Goal: Answer question/provide support: Answer question/provide support

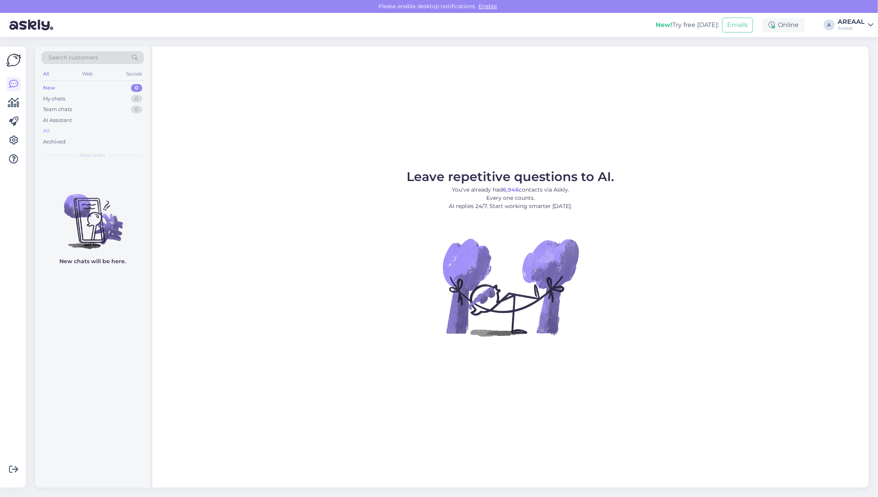
click at [108, 133] on div "All" at bounding box center [92, 131] width 102 height 11
click at [83, 132] on div "All" at bounding box center [92, 131] width 102 height 11
click at [94, 131] on div "All" at bounding box center [92, 131] width 102 height 11
click at [95, 145] on div "Search customers All Web Socials New 0 My chats 0 Team chats 0 AI Assistant All…" at bounding box center [92, 105] width 115 height 117
click at [91, 136] on div "Archived" at bounding box center [92, 141] width 102 height 11
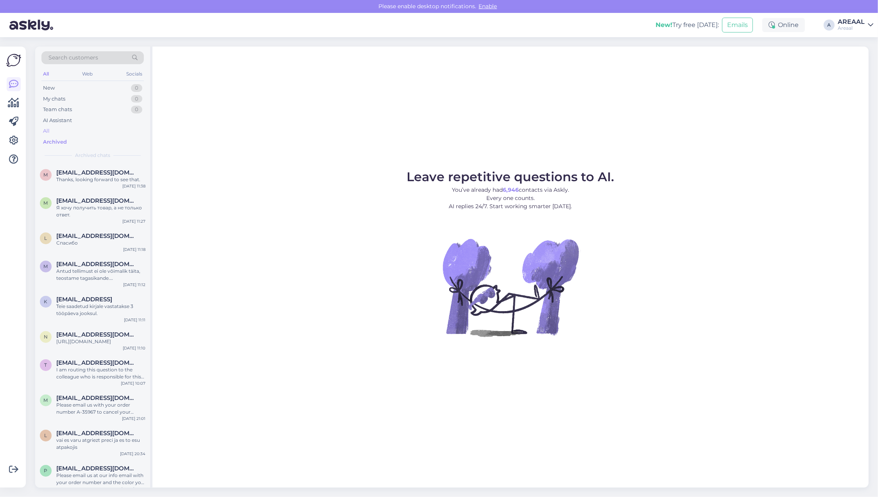
click at [90, 131] on div "All" at bounding box center [92, 131] width 102 height 11
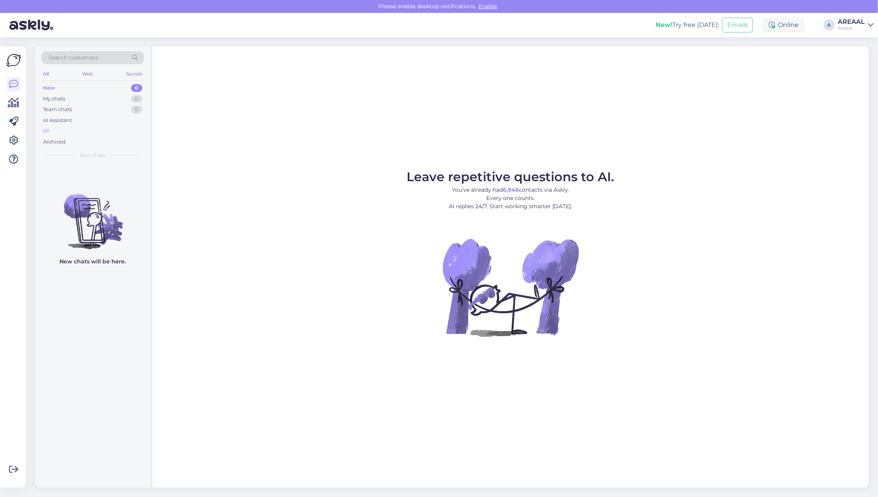
click at [82, 133] on div "All" at bounding box center [92, 131] width 102 height 11
click at [71, 131] on div "All" at bounding box center [92, 131] width 102 height 11
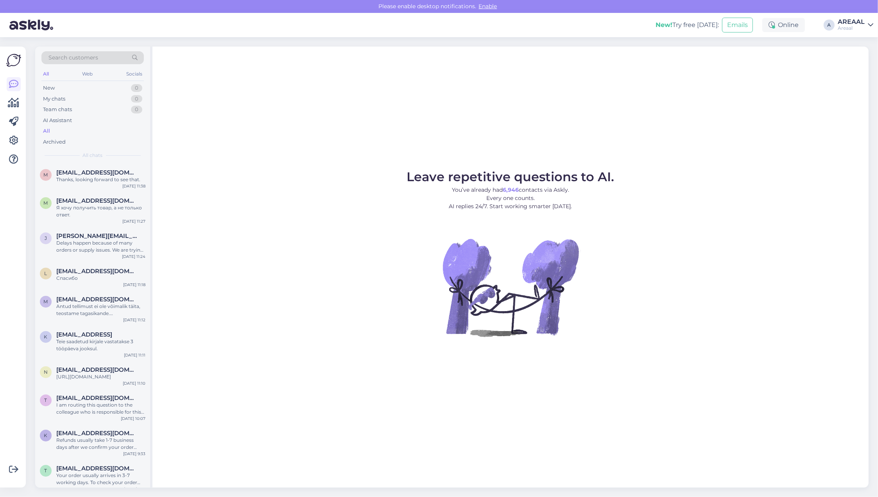
click at [452, 131] on div "Leave repetitive questions to AI. You’ve already had 6,946 contacts via Askly. …" at bounding box center [511, 267] width 716 height 441
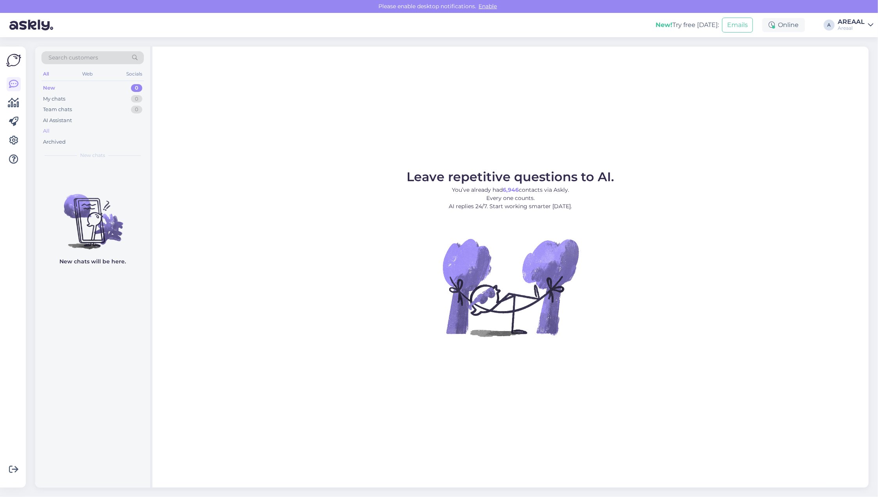
click at [108, 127] on div "All" at bounding box center [92, 131] width 102 height 11
click at [80, 128] on div "All" at bounding box center [92, 131] width 102 height 11
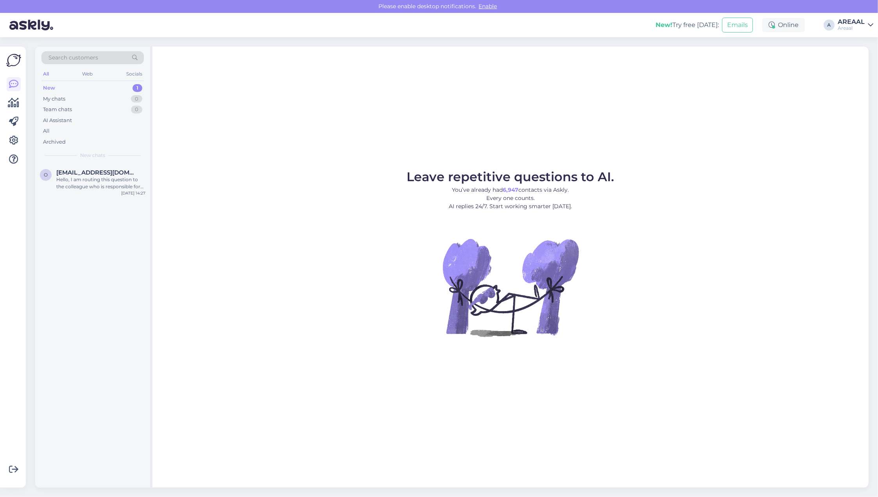
click at [111, 131] on div "All" at bounding box center [92, 131] width 102 height 11
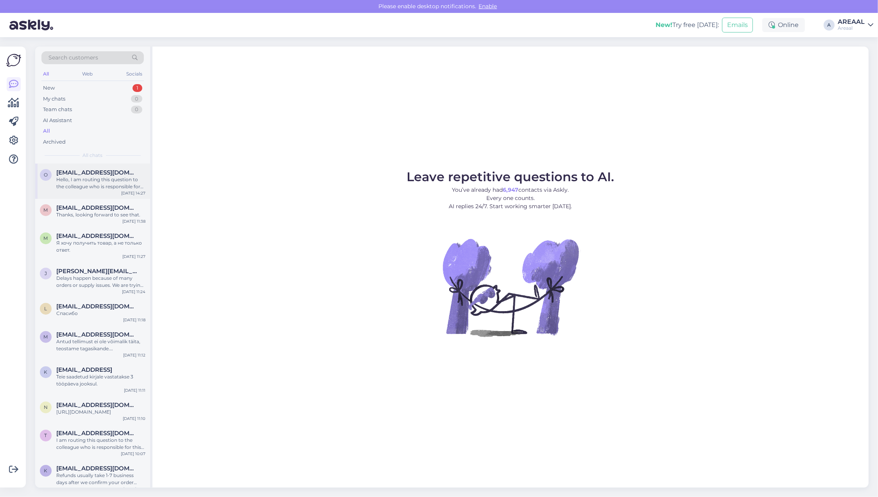
click at [120, 177] on div "Hello, I am routing this question to the colleague who is responsible for this …" at bounding box center [100, 183] width 89 height 14
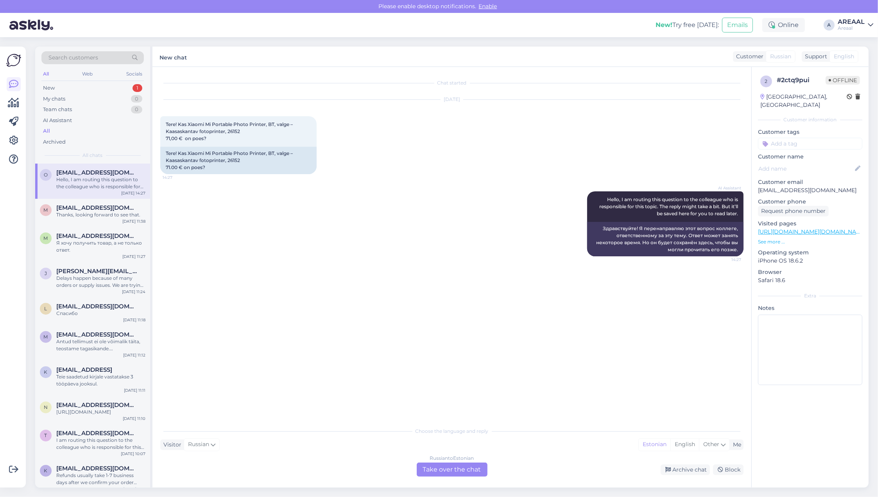
click at [436, 469] on div "Russian to Estonian Take over the chat" at bounding box center [452, 469] width 71 height 14
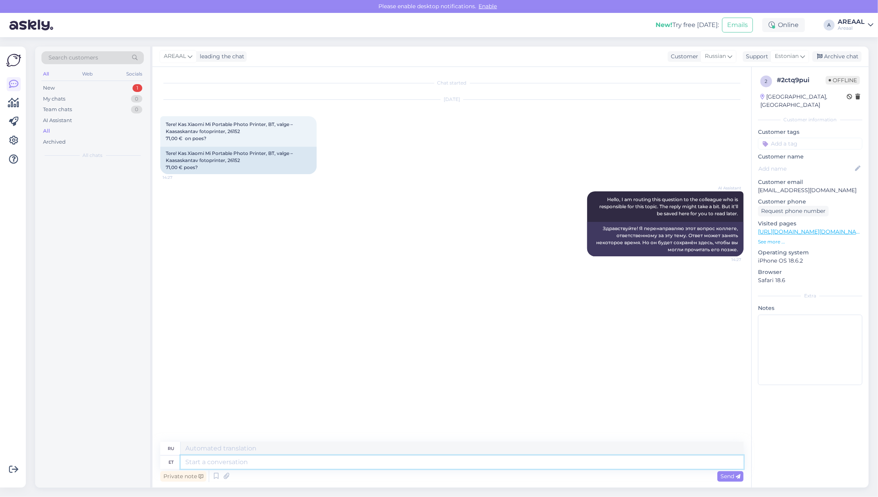
click at [436, 467] on textarea at bounding box center [462, 461] width 563 height 13
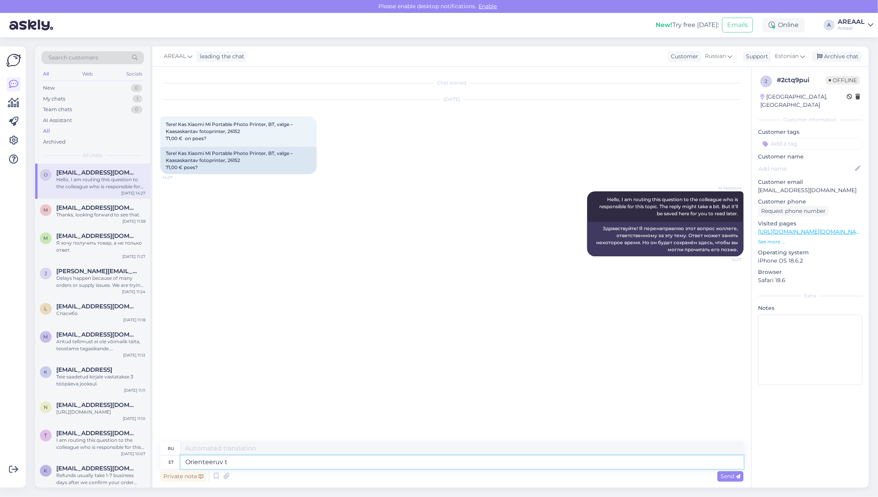
type textarea "Orienteeruv ta"
type textarea "Ориентирование"
type textarea "Orienteeruv tarneaeg 7"
type textarea "Расчетное время доставки"
type textarea "Orienteeruv tarneaeg 7 töö"
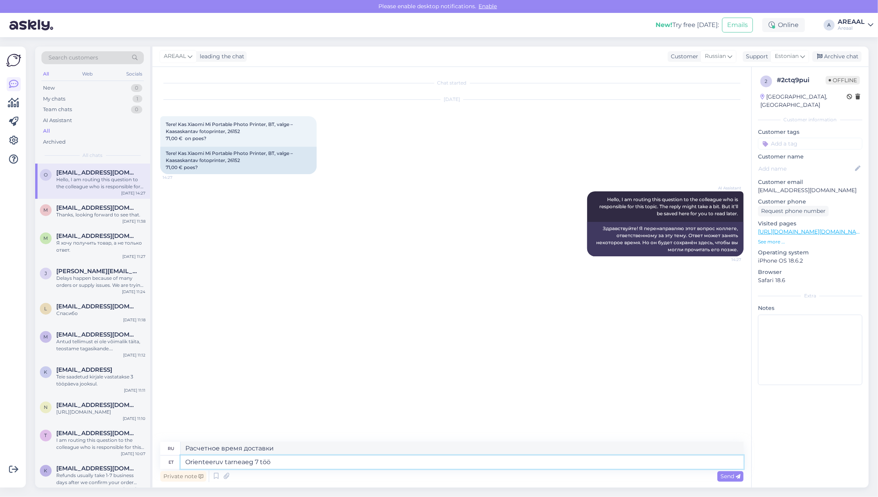
type textarea "Расчетное время доставки 7"
type textarea "Orienteeruv tarneaeg 7 tööpäeva."
type textarea "Расчетный срок доставки 7 рабочих дней."
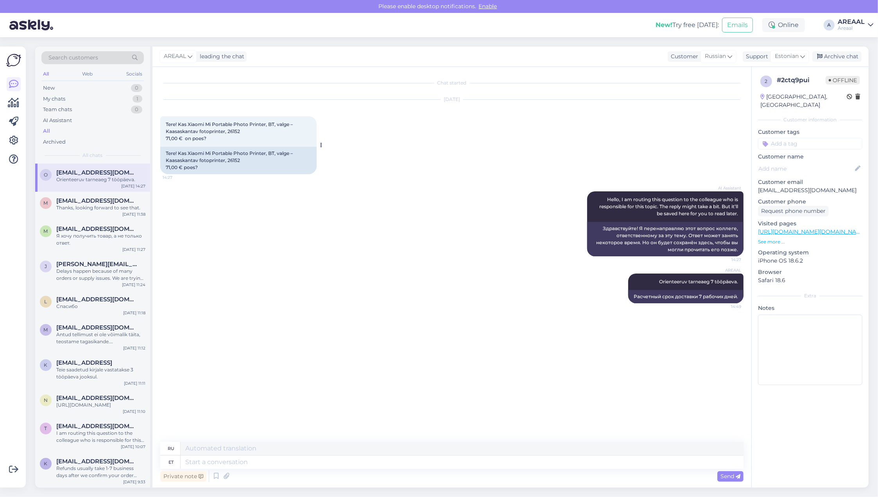
click at [234, 160] on div "Tere! Kas Xiaomi Mi Portable Photo Printer, BT, valge – Kaasaskantav fotoprinte…" at bounding box center [238, 160] width 156 height 27
click at [234, 159] on div "Tere! Kas Xiaomi Mi Portable Photo Printer, BT, valge – Kaasaskantav fotoprinte…" at bounding box center [238, 160] width 156 height 27
copy div "26152"
click at [420, 196] on div "AI Assistant Hello, I am routing this question to the colleague who is responsi…" at bounding box center [451, 224] width 583 height 82
click at [843, 55] on div "Archive chat" at bounding box center [837, 56] width 49 height 11
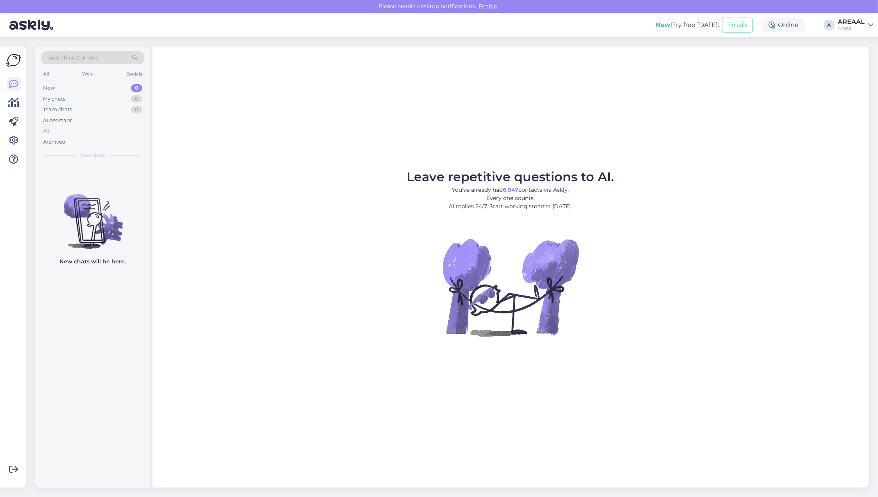
click at [104, 132] on div "All" at bounding box center [92, 131] width 102 height 11
click at [81, 127] on div "All" at bounding box center [92, 131] width 102 height 11
click at [114, 125] on div "AI Assistant" at bounding box center [92, 120] width 102 height 11
click at [111, 133] on div "All" at bounding box center [92, 131] width 102 height 11
click at [105, 142] on div "Archived" at bounding box center [92, 141] width 102 height 11
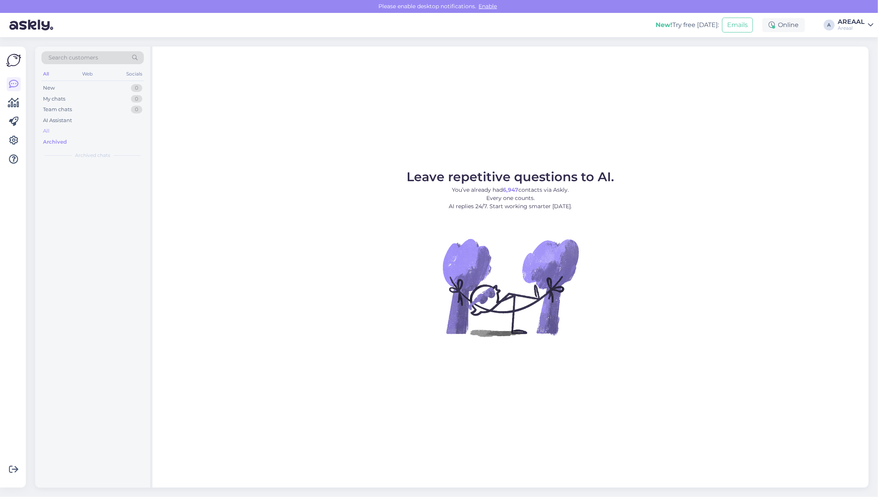
click at [106, 126] on div "All" at bounding box center [92, 131] width 102 height 11
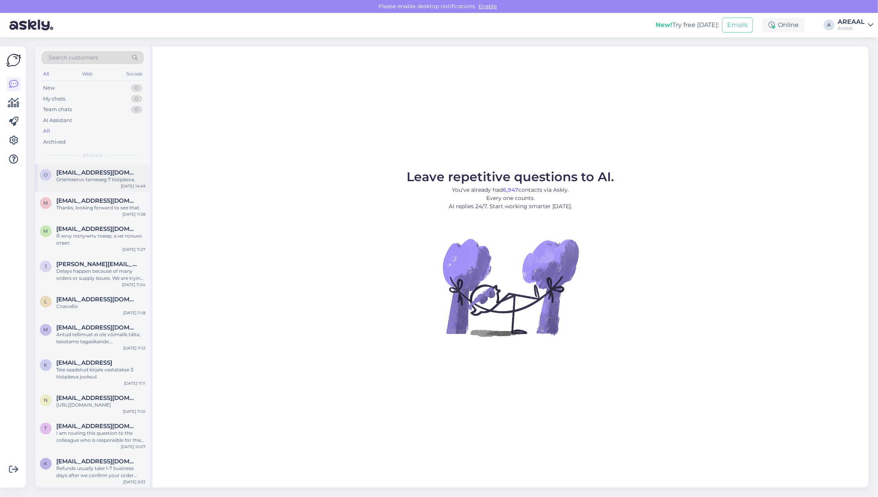
click at [116, 167] on div "o olgaorav@gmai.com Orienteeruv tarneaeg 7 tööpäeva. Aug 29 14:49" at bounding box center [92, 177] width 115 height 28
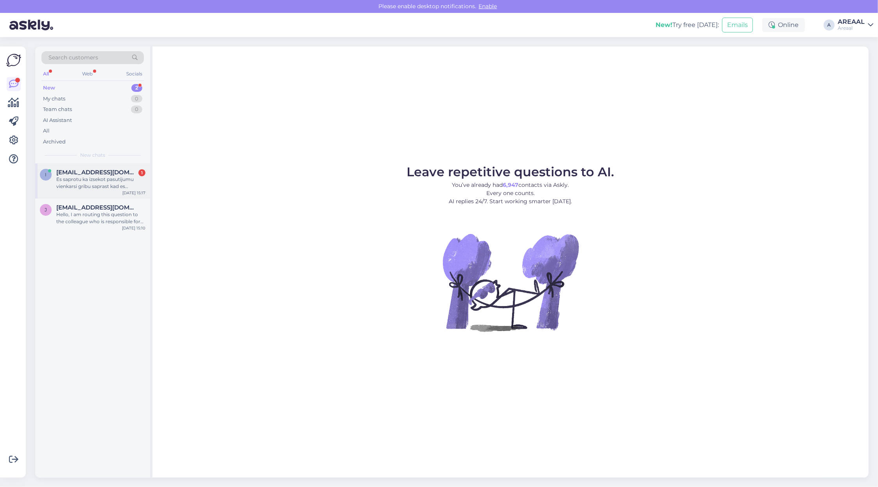
click at [115, 168] on div "i ints2005@inbox.lv 1 Es saprotu ka izsekot pasutijumu vienkarsi gribu saprast …" at bounding box center [92, 180] width 115 height 35
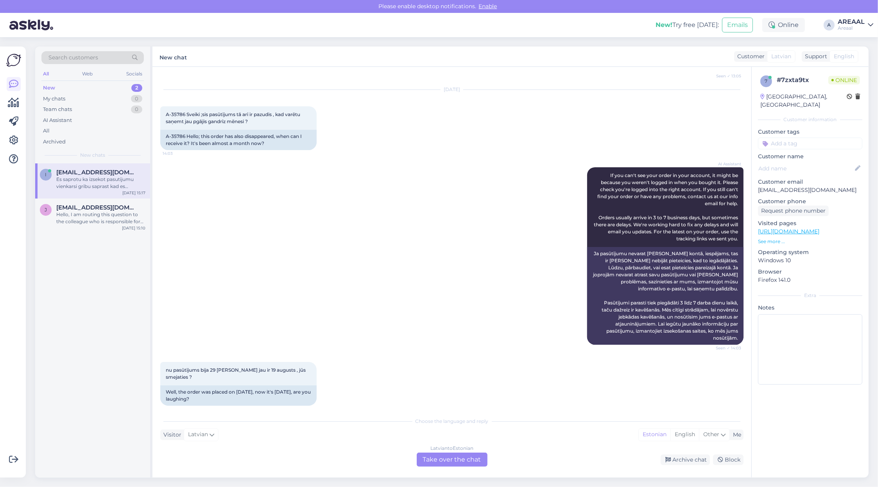
scroll to position [443, 0]
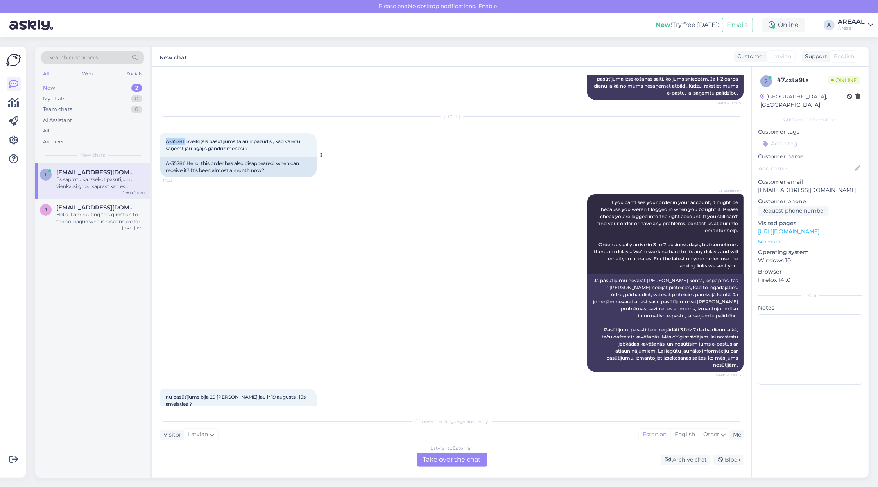
drag, startPoint x: 165, startPoint y: 189, endPoint x: 184, endPoint y: 192, distance: 19.9
click at [184, 157] on div "A-35786 Sveiki ;sis pasūtījums tā arī ir pazudis , kad varētu saņemt jau pgājis…" at bounding box center [238, 144] width 156 height 23
copy span "A-35786"
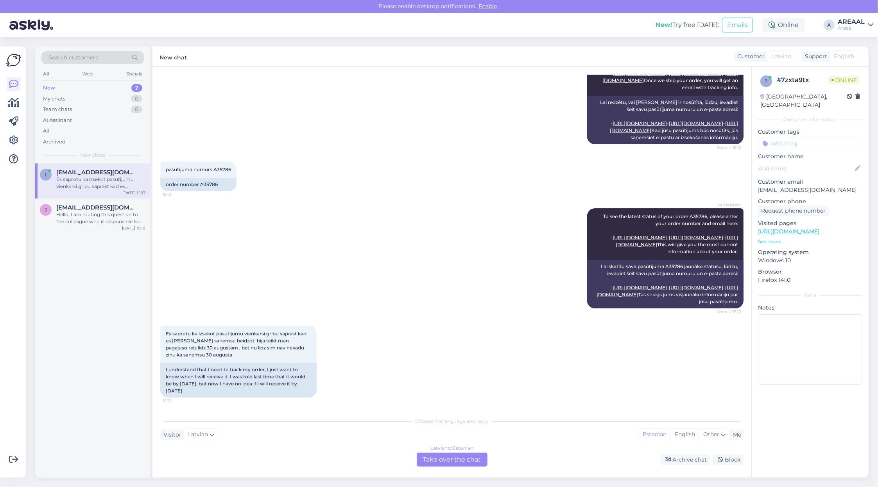
scroll to position [1225, 0]
click at [73, 220] on div "Hello, I am routing this question to the colleague who is responsible for this …" at bounding box center [100, 218] width 89 height 14
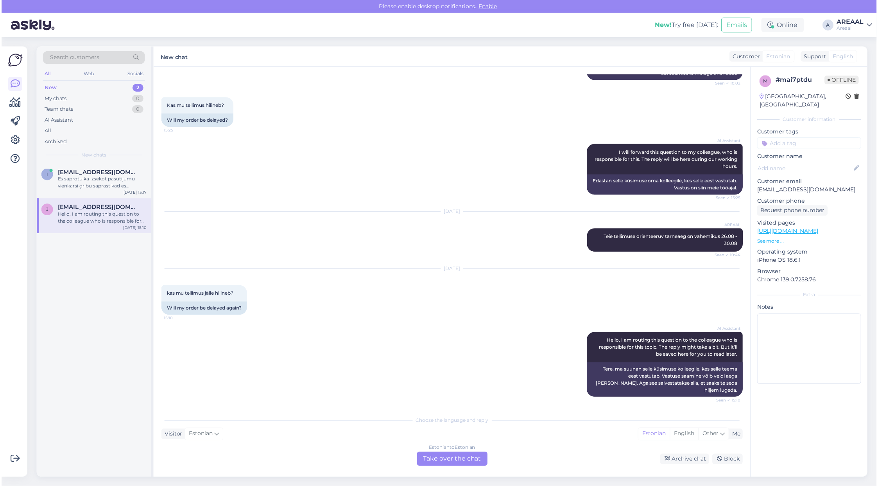
scroll to position [482, 0]
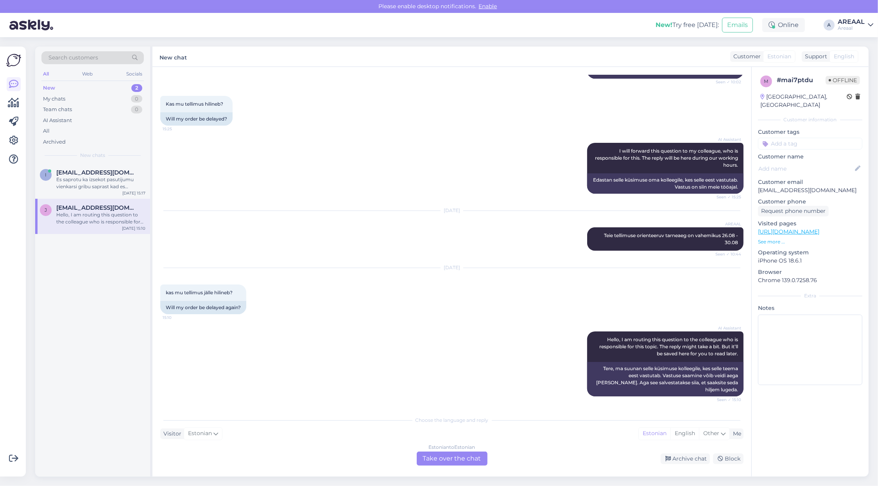
click at [446, 468] on div "Chat started Aug 20 2025 Millal toode kohale jõuab? 10:56 When will the product…" at bounding box center [452, 271] width 599 height 409
click at [452, 446] on div "Estonian to Estonian" at bounding box center [452, 446] width 47 height 7
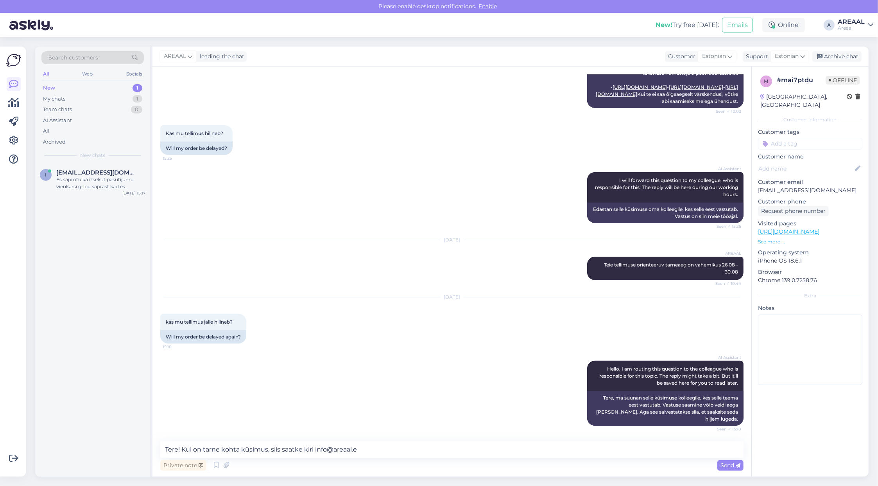
type textarea "Tere! Kui on tarne kohta küsimus, siis saatke kiri [EMAIL_ADDRESS][DOMAIN_NAME]"
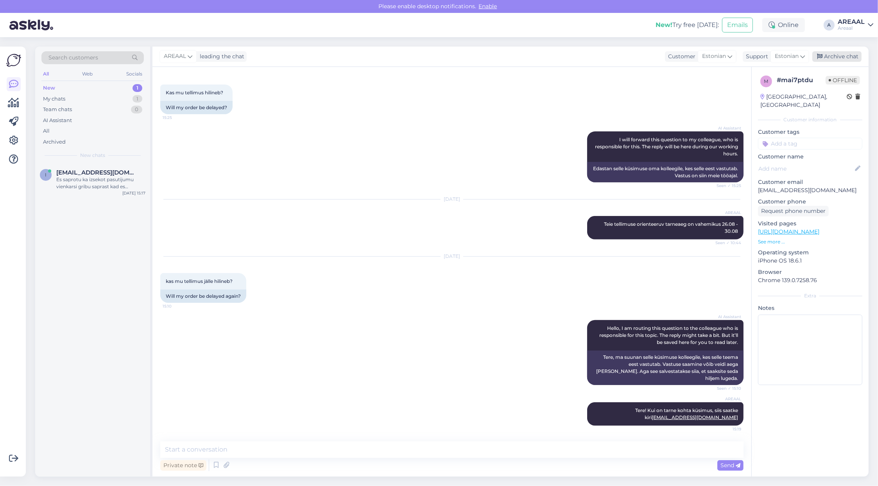
click at [851, 59] on div "Archive chat" at bounding box center [837, 56] width 49 height 11
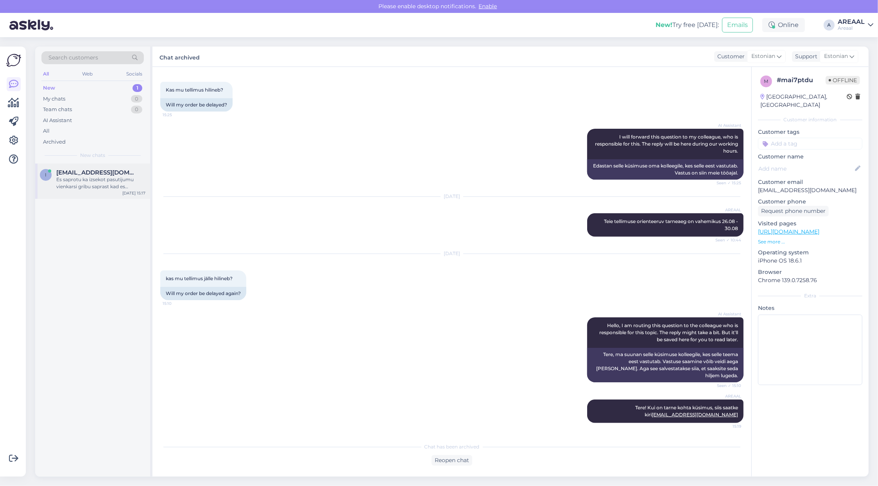
click at [68, 181] on div "Es saprotu ka izsekot pasutijumu vienkarsi gribu saprast kad es [PERSON_NAME] s…" at bounding box center [100, 183] width 89 height 14
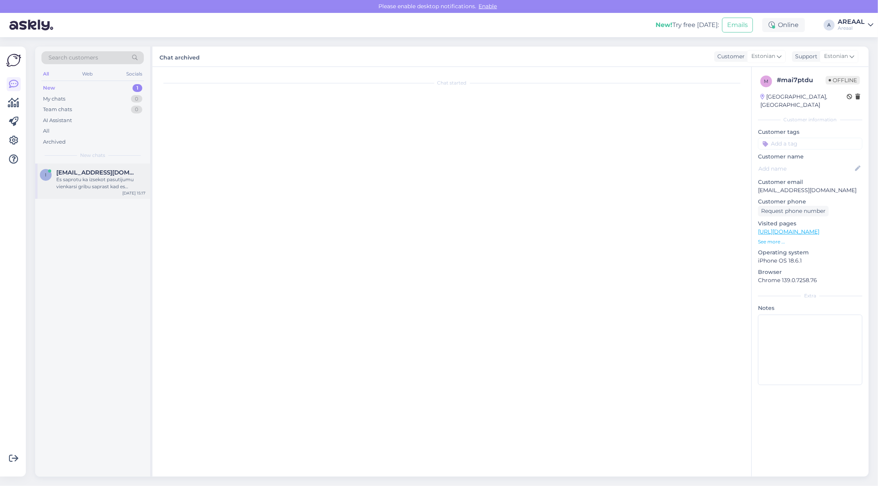
scroll to position [1226, 0]
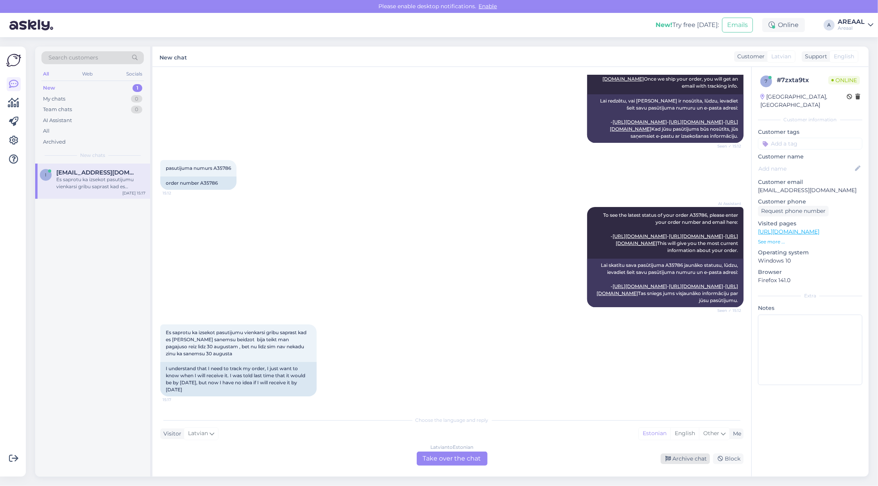
click at [686, 458] on div "Archive chat" at bounding box center [685, 458] width 49 height 11
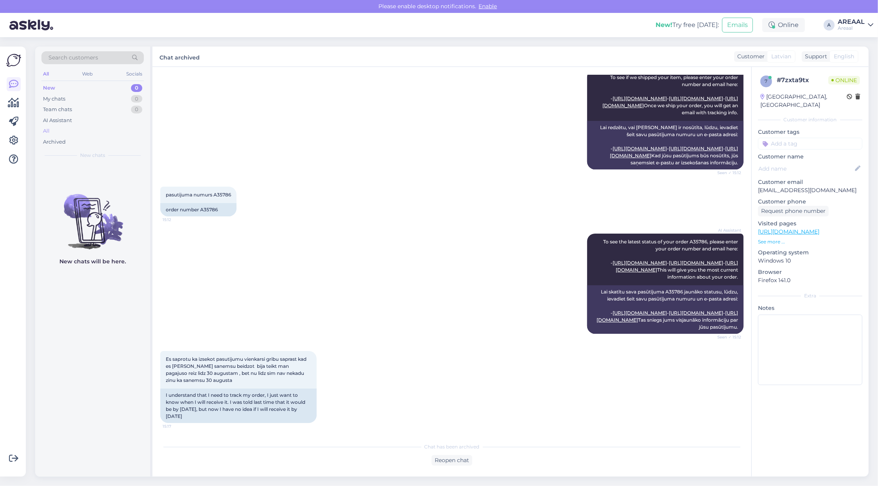
click at [54, 131] on div "All" at bounding box center [92, 131] width 102 height 11
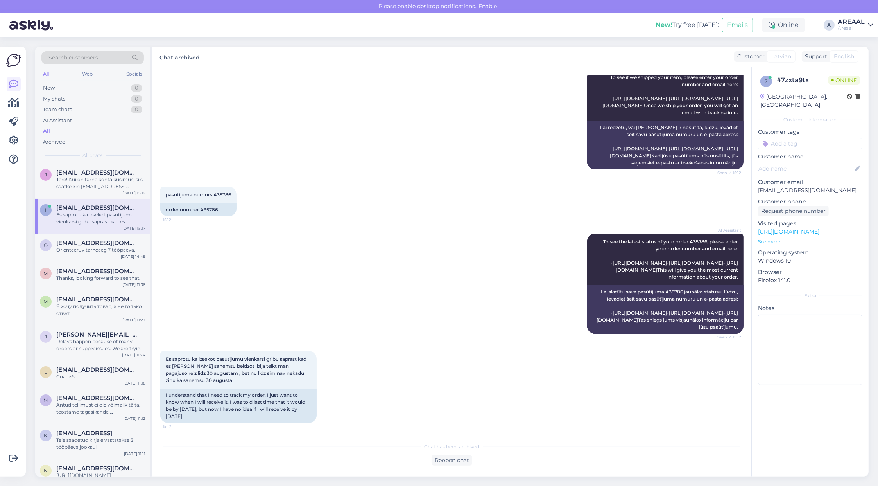
click at [855, 28] on div "Areaal" at bounding box center [851, 28] width 27 height 6
click at [853, 63] on button "Open" at bounding box center [856, 60] width 22 height 12
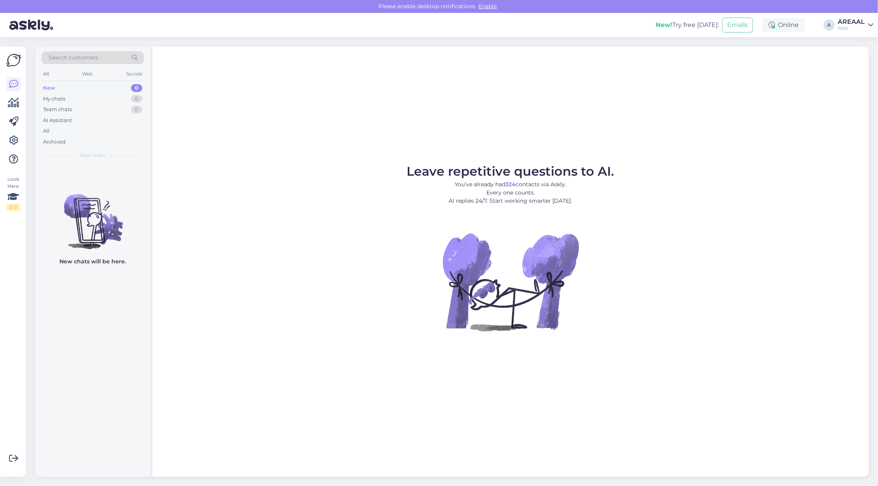
click at [857, 25] on div "Nish" at bounding box center [851, 28] width 27 height 6
click at [858, 43] on button "Open" at bounding box center [856, 44] width 22 height 12
click at [77, 127] on div "All" at bounding box center [92, 131] width 102 height 11
click at [138, 126] on div "All" at bounding box center [92, 131] width 102 height 11
click at [109, 130] on div "All" at bounding box center [92, 131] width 102 height 11
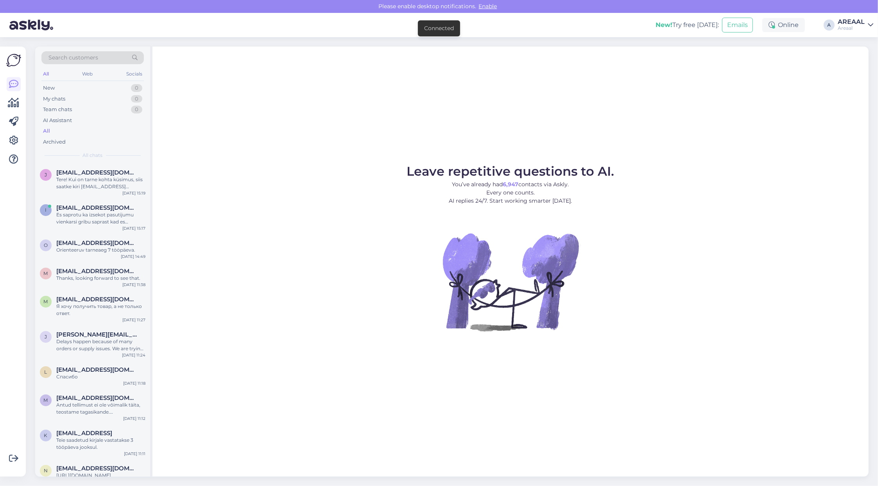
click at [297, 168] on figure "Leave repetitive questions to AI. You’ve already had 6,947 contacts via Askly. …" at bounding box center [511, 258] width 702 height 187
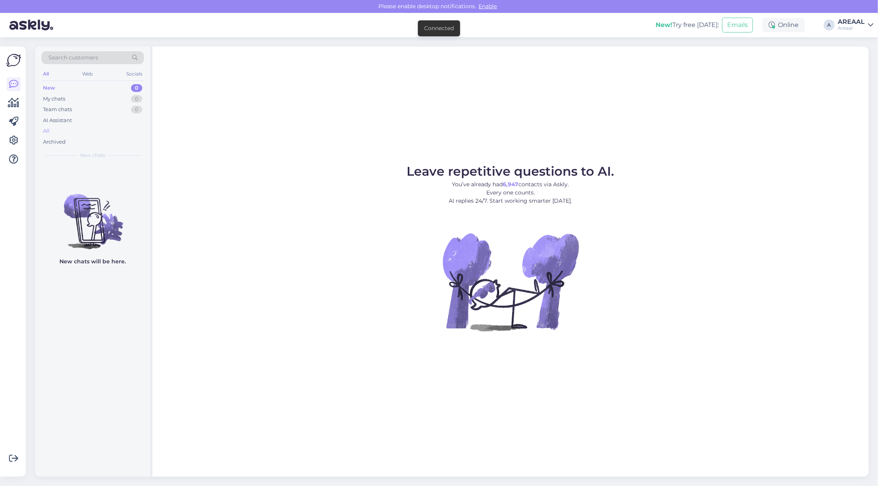
click at [83, 128] on div "All" at bounding box center [92, 131] width 102 height 11
click at [128, 133] on div "All" at bounding box center [92, 131] width 102 height 11
click at [95, 130] on div "All" at bounding box center [92, 131] width 102 height 11
click at [73, 136] on div "Archived" at bounding box center [92, 141] width 102 height 11
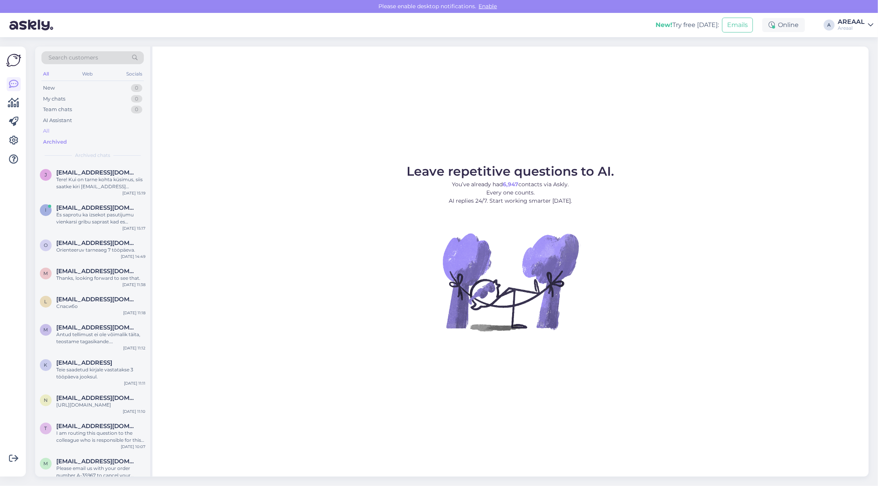
click at [72, 126] on div "All" at bounding box center [92, 131] width 102 height 11
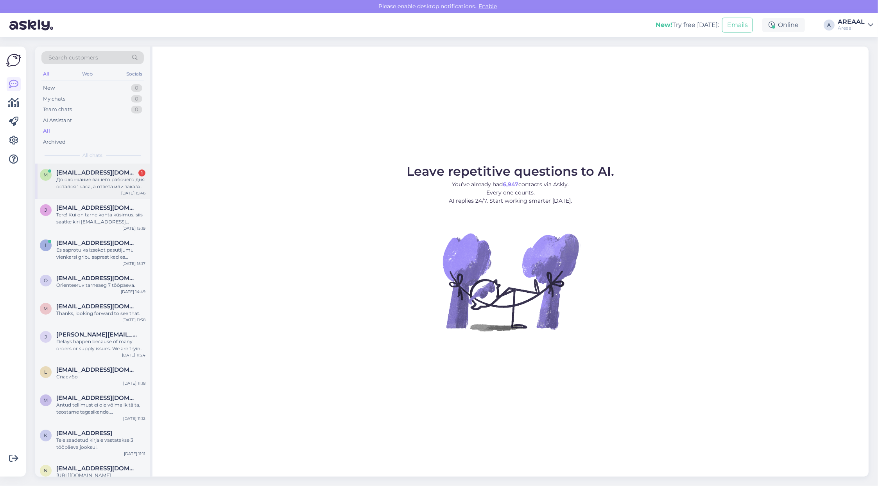
click at [109, 170] on span "[EMAIL_ADDRESS][DOMAIN_NAME]" at bounding box center [96, 172] width 81 height 7
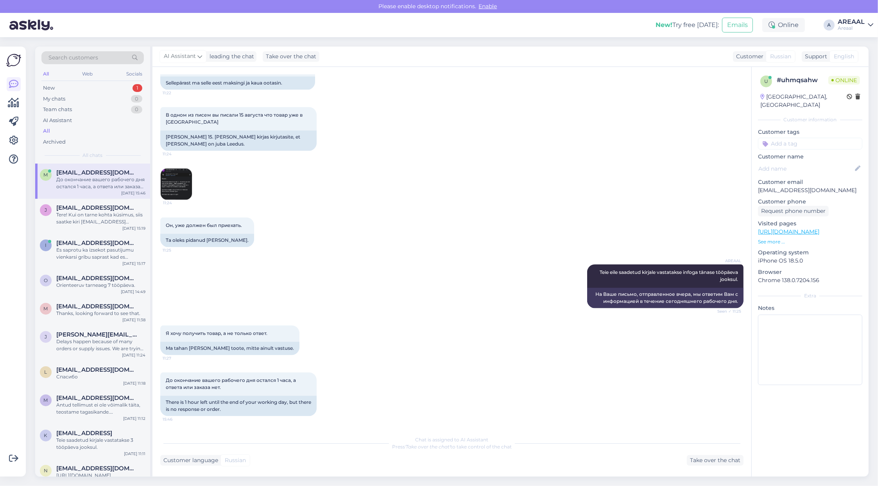
scroll to position [5511, 0]
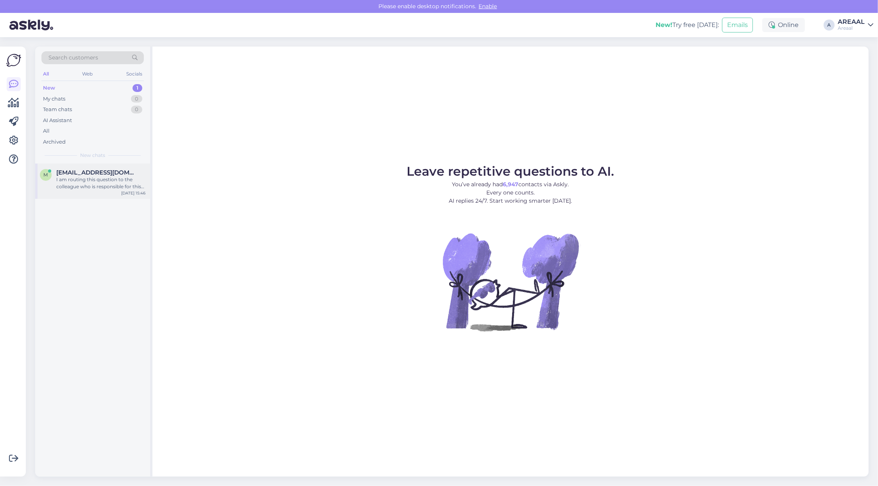
click at [129, 188] on div "I am routing this question to the colleague who is responsible for this topic. …" at bounding box center [100, 183] width 89 height 14
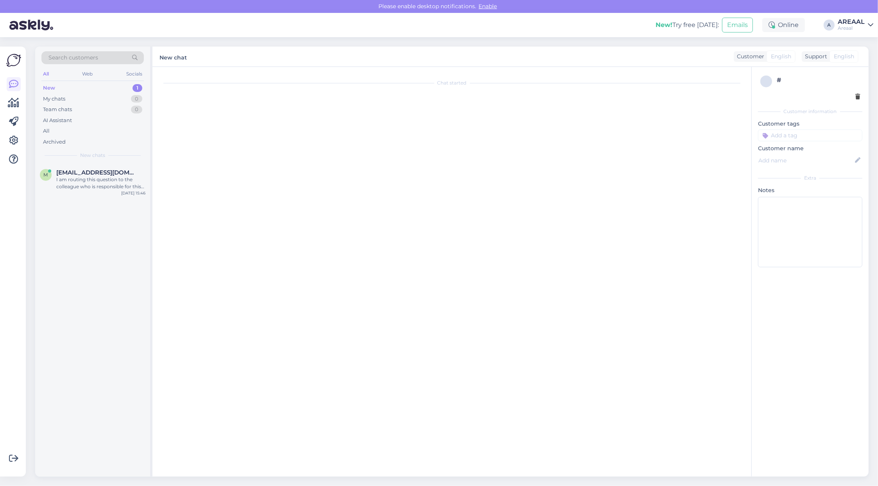
scroll to position [5523, 0]
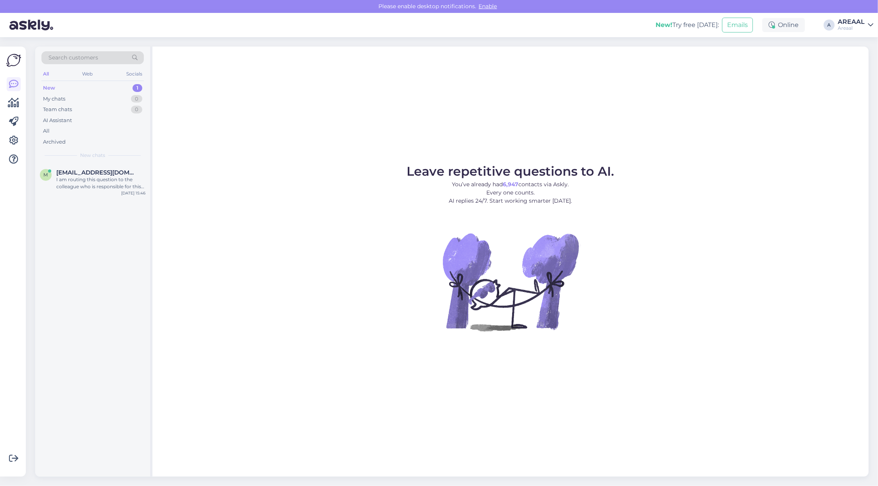
click at [165, 142] on div "Leave repetitive questions to AI. You’ve already had 6,947 contacts via Askly. …" at bounding box center [511, 262] width 716 height 430
click at [131, 182] on div "I am routing this question to the colleague who is responsible for this topic. …" at bounding box center [100, 183] width 89 height 14
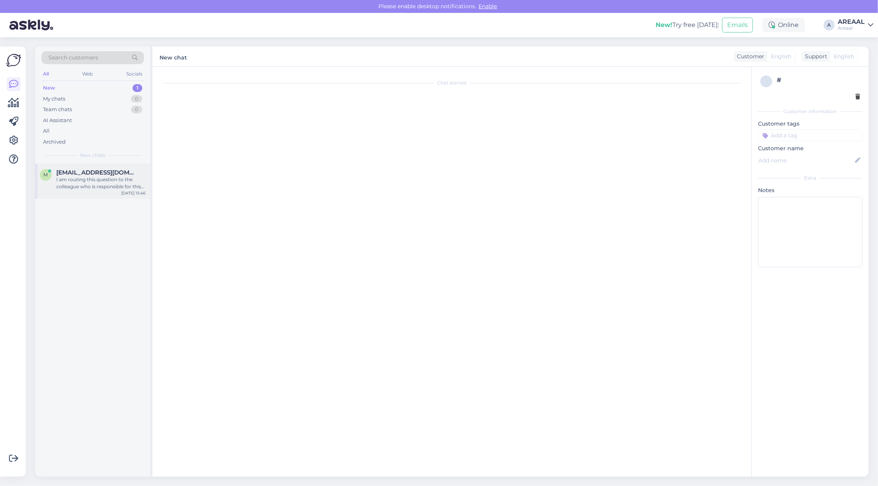
scroll to position [5523, 0]
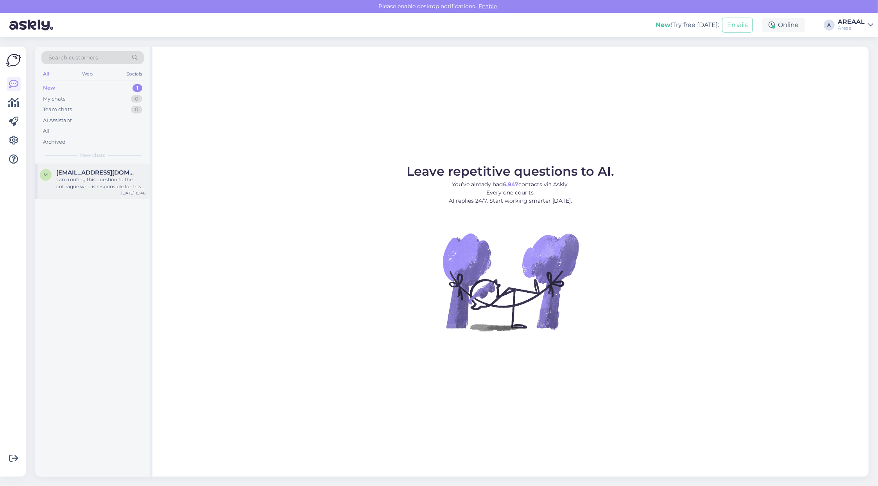
click at [102, 194] on div "m mesevradaniil@gmail.com I am routing this question to the colleague who is re…" at bounding box center [92, 180] width 115 height 35
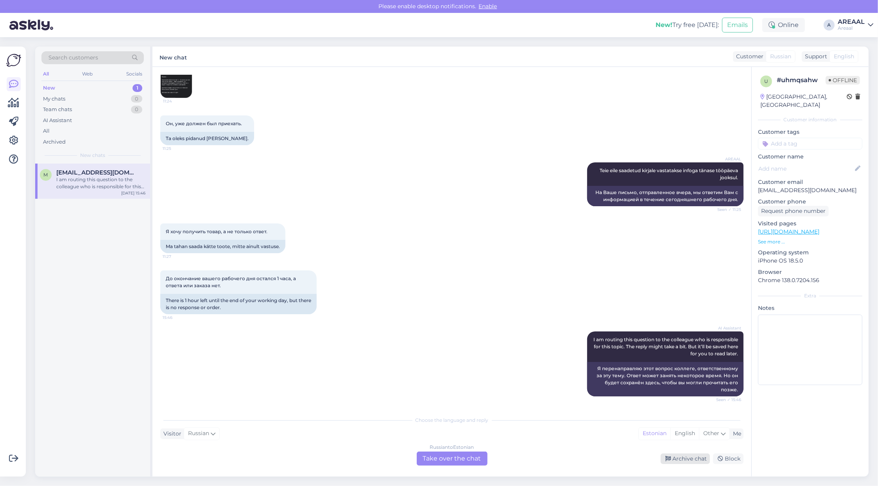
click at [677, 455] on div "Russian to Estonian Take over the chat Archive chat Block" at bounding box center [451, 458] width 583 height 14
click at [677, 458] on div "Archive chat" at bounding box center [685, 458] width 49 height 11
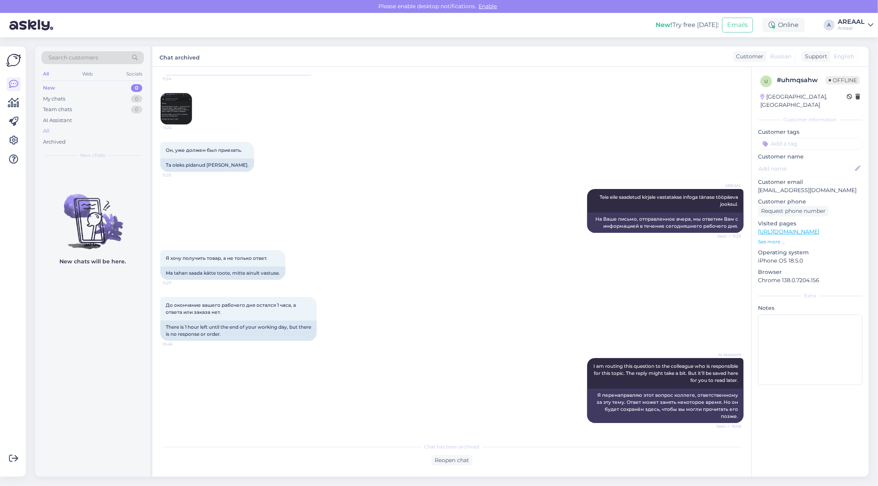
click at [96, 134] on div "All" at bounding box center [92, 131] width 102 height 11
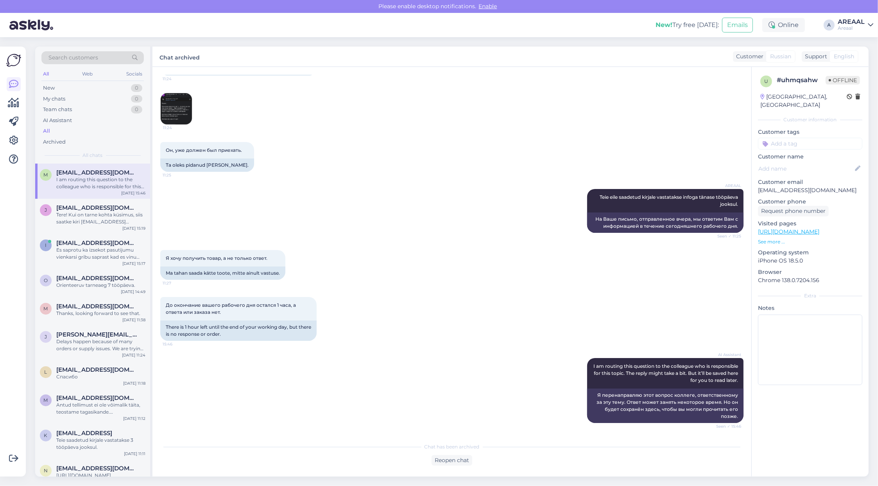
click at [100, 208] on span "[EMAIL_ADDRESS][DOMAIN_NAME]" at bounding box center [96, 207] width 81 height 7
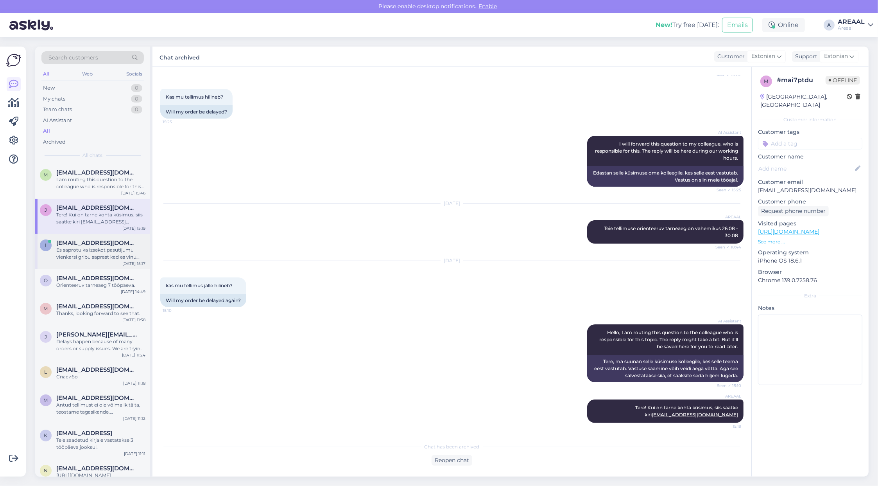
click at [106, 261] on div "i ints2005@inbox.lv Es saprotu ka izsekot pasutijumu vienkarsi gribu saprast ka…" at bounding box center [92, 251] width 115 height 35
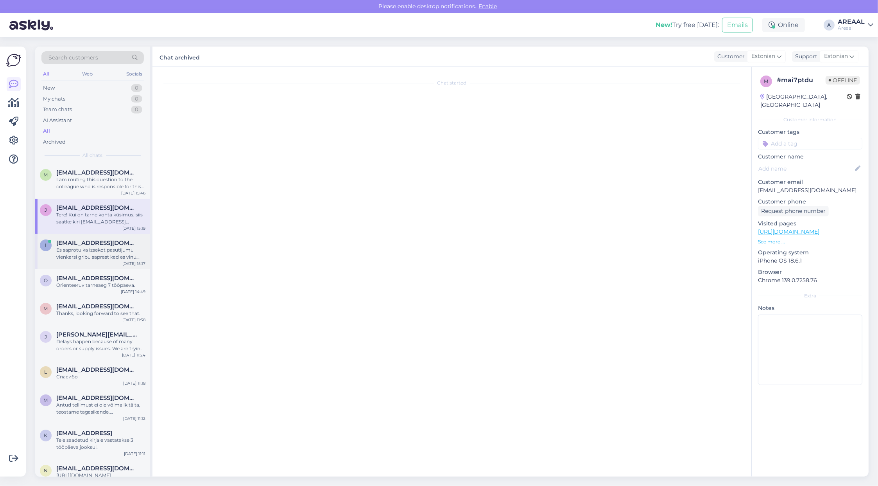
scroll to position [1200, 0]
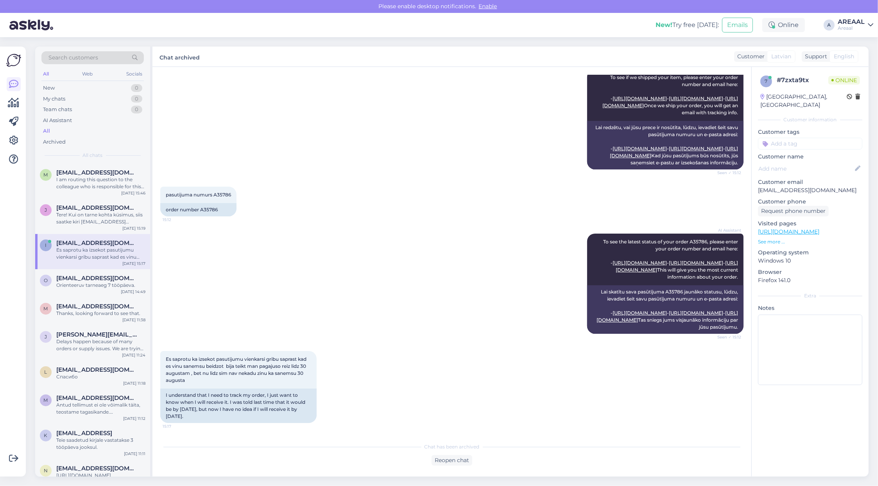
click at [97, 259] on div "Es saprotu ka izsekot pasutijumu vienkarsi gribu saprast kad es vinu sanemsu be…" at bounding box center [100, 253] width 89 height 14
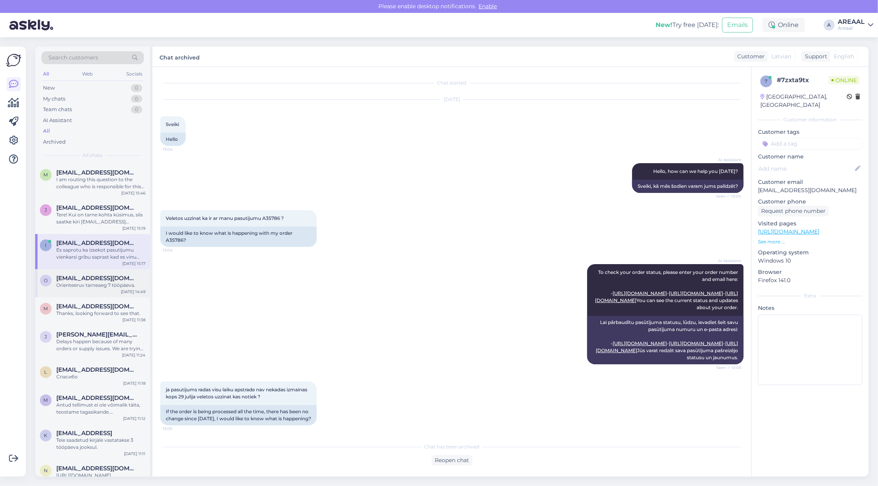
click at [95, 280] on span "olgaorav@gmai.com" at bounding box center [96, 278] width 81 height 7
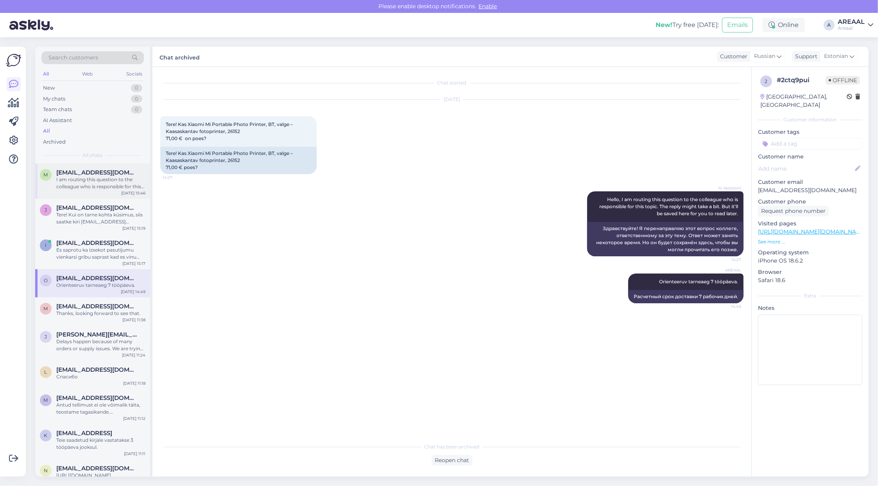
click at [95, 183] on div "I am routing this question to the colleague who is responsible for this topic. …" at bounding box center [100, 183] width 89 height 14
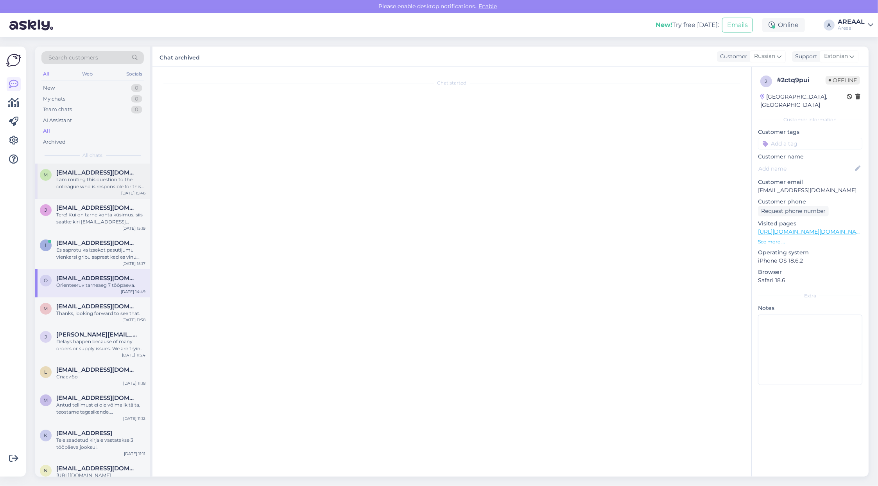
scroll to position [5504, 0]
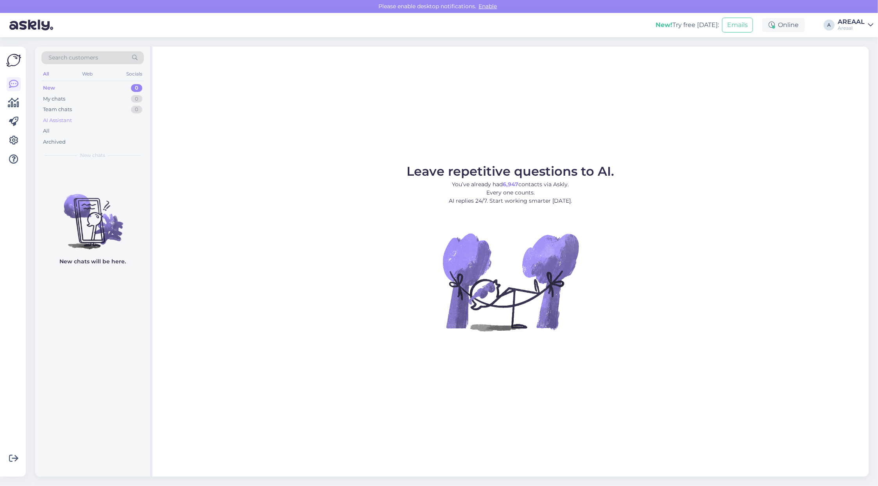
click at [123, 124] on div "AI Assistant" at bounding box center [92, 120] width 102 height 11
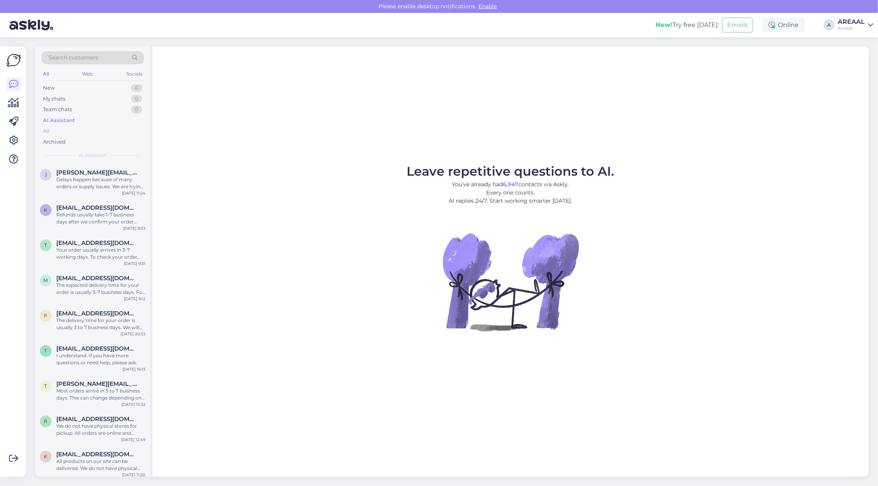
click at [122, 126] on div "New 0 My chats 0 Team chats 0 AI Assistant All Archived" at bounding box center [92, 115] width 102 height 65
click at [122, 131] on div "All" at bounding box center [92, 131] width 102 height 11
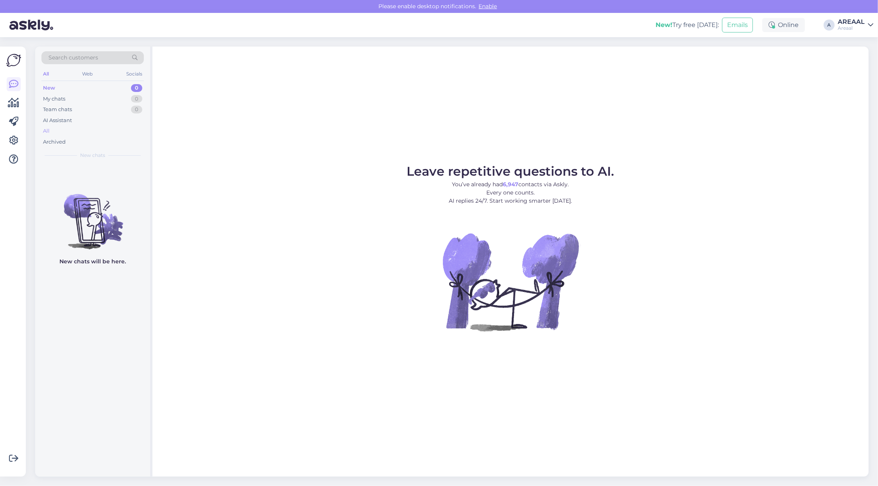
click at [99, 131] on div "All" at bounding box center [92, 131] width 102 height 11
click at [63, 132] on div "All" at bounding box center [92, 131] width 102 height 11
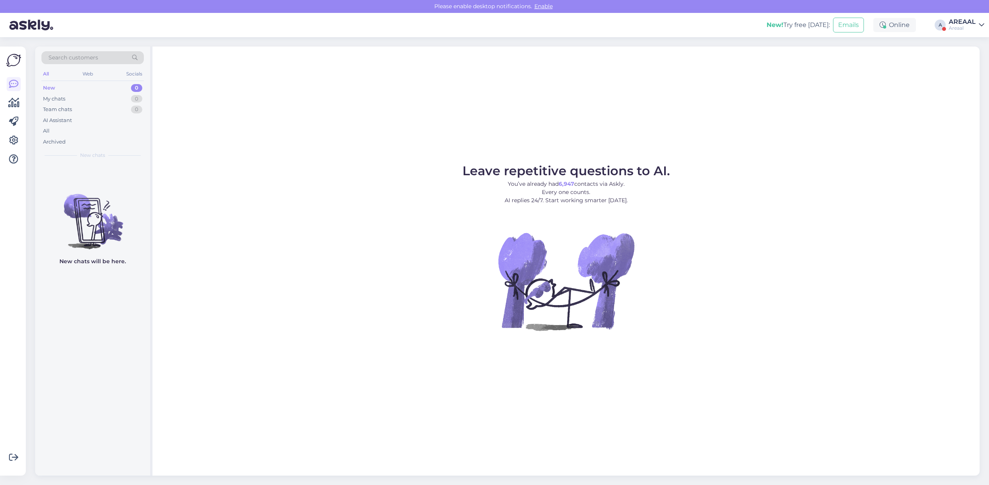
click at [951, 19] on div "AREAAL" at bounding box center [962, 22] width 27 height 6
click at [966, 63] on button "Open" at bounding box center [967, 60] width 22 height 12
click at [275, 280] on figure "Leave repetitive questions to AI. You’ve already had 325 contacts via Askly. Ev…" at bounding box center [566, 258] width 813 height 187
click at [261, 259] on figure "Leave repetitive questions to AI. You’ve already had 325 contacts via Askly. Ev…" at bounding box center [566, 258] width 813 height 187
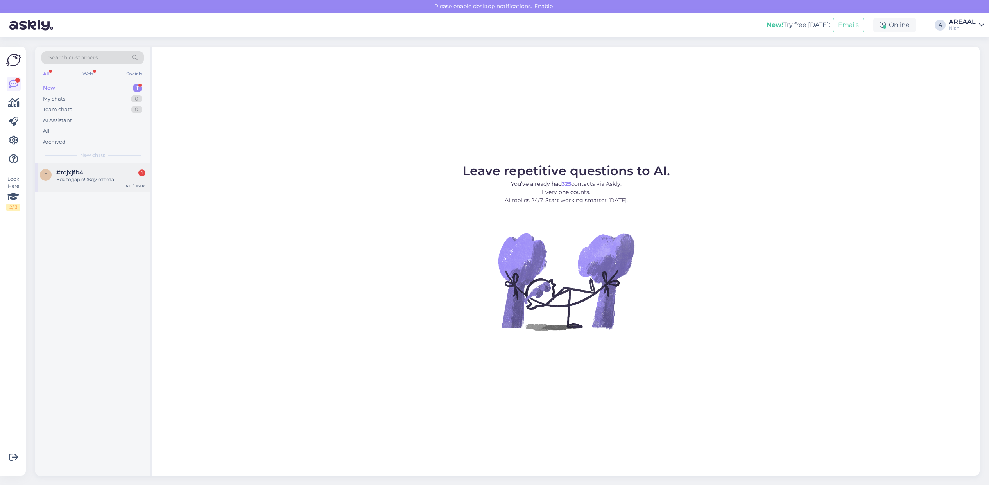
click at [86, 169] on div "#tcjxjfb4 1" at bounding box center [100, 172] width 89 height 7
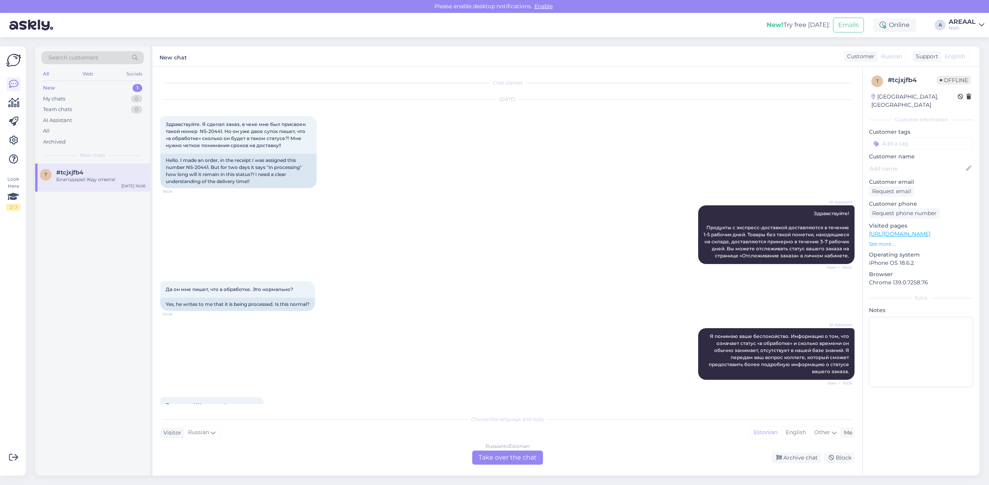
scroll to position [45, 0]
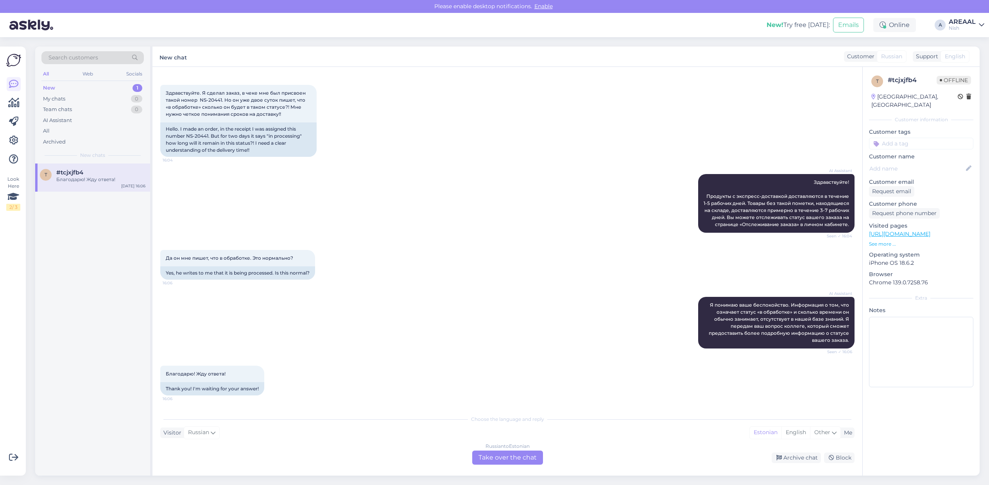
click at [503, 456] on div "Russian to Estonian Take over the chat" at bounding box center [507, 457] width 71 height 14
click at [502, 450] on div "Russian to Estonian" at bounding box center [508, 446] width 44 height 7
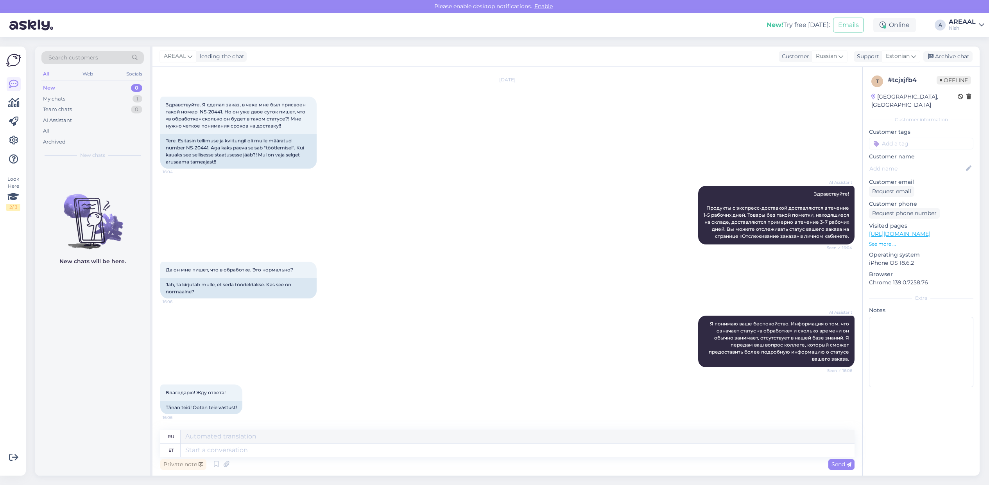
click at [502, 450] on textarea at bounding box center [518, 449] width 674 height 13
type textarea "T"
type textarea "Delivery wi"
type textarea "Доставка"
type textarea "The order"
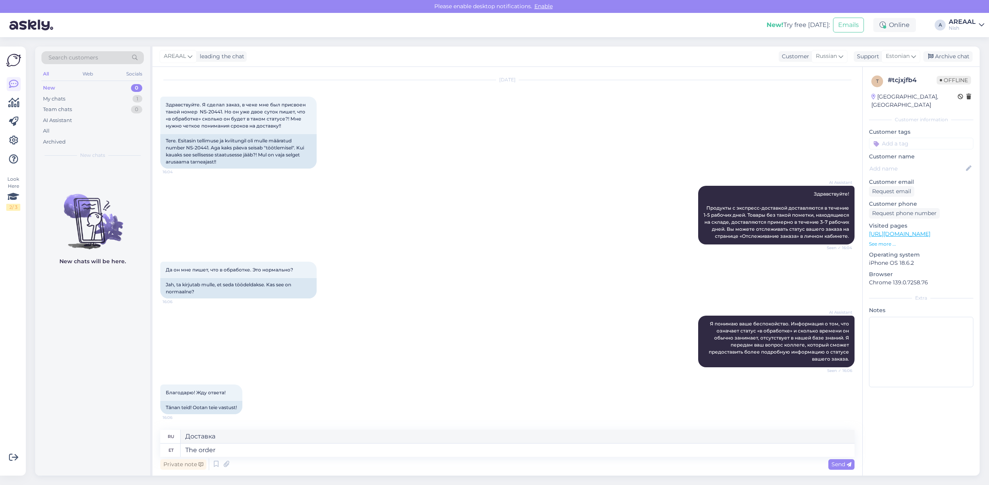
type textarea "The"
type textarea "The order is"
type textarea "Порядок"
type textarea "The order is bei"
type textarea "Порядок такой:"
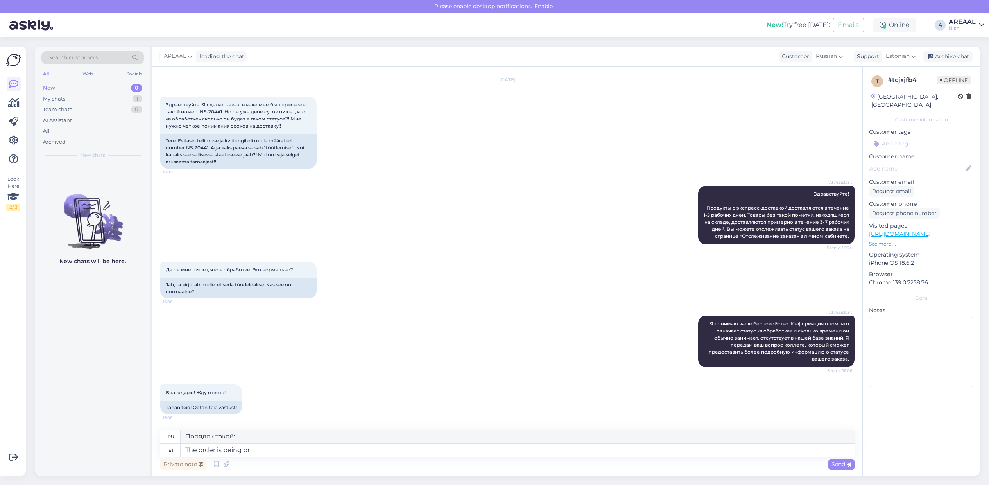
type textarea "The order is being pro"
type textarea "Заказ выполняется"
type textarea "The order is being processed. A"
type textarea "Заказ обрабатывается."
type textarea "The order is being processed. Approximate deli"
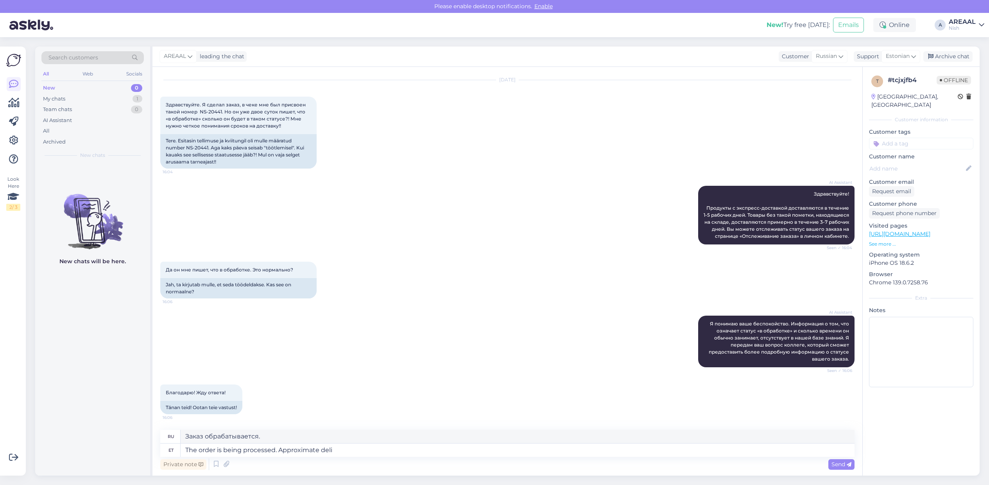
type textarea "Заказ обрабатывается. Примерно"
type textarea "The order is being processed. Approximate delivery time"
type textarea "Заказ обрабатывается. Ориентировочное время доставки."
type textarea "The order is being processed. Approximate delivery time 7 wee"
type textarea "Заказ обрабатывается. Примерное время доставки: 7"
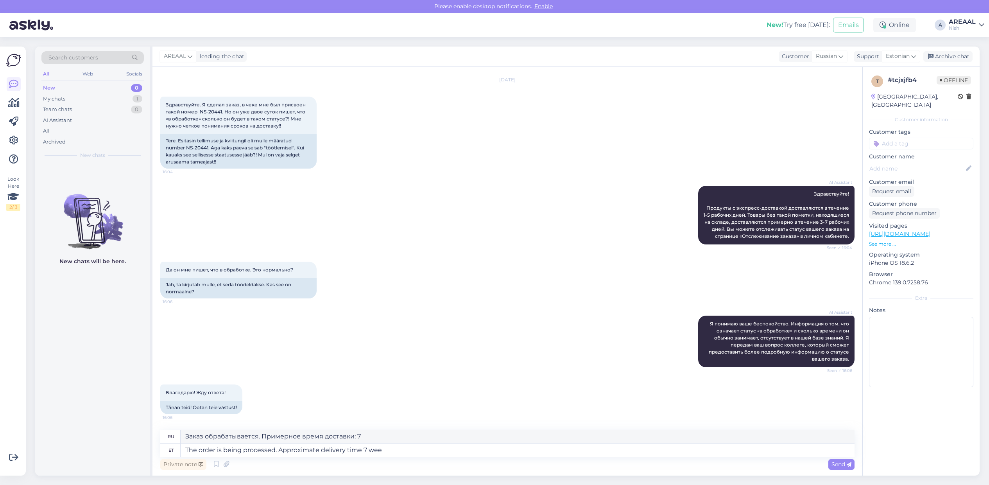
type textarea "The order is being processed. Approximate delivery time 7 week"
type textarea "Заказ обрабатывается. Примерное время доставки."
type textarea "The order is being processed. Approximate delivery time 7 weeks."
type textarea "Заказ обрабатывается. Ориентировочный срок доставки 7 недель."
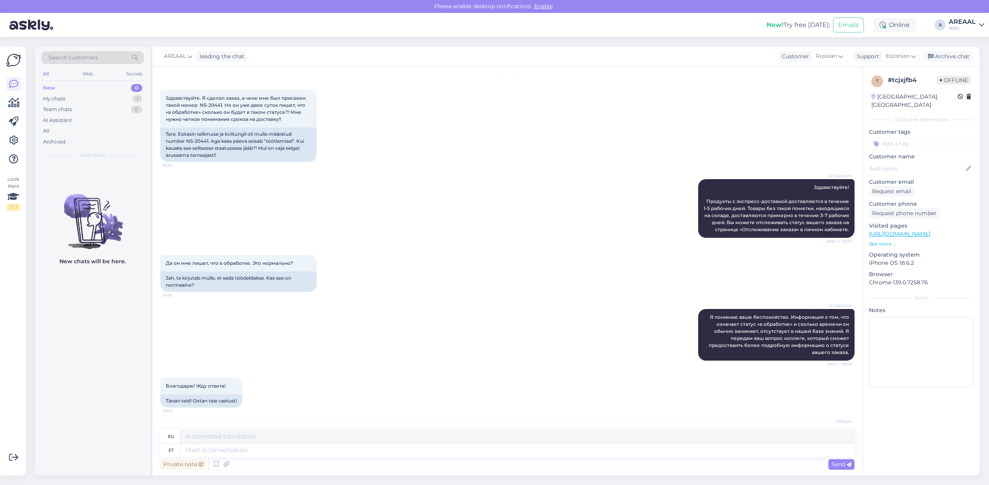
scroll to position [87, 0]
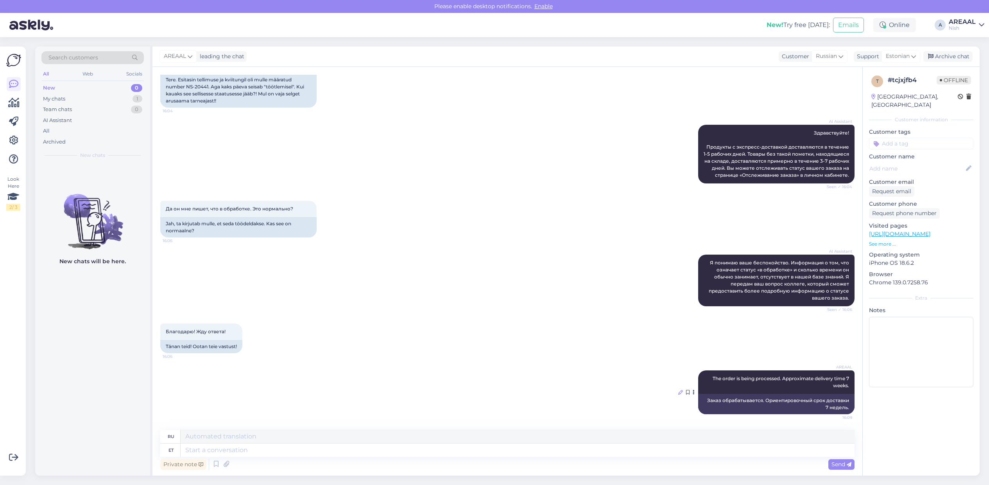
click at [678, 393] on icon at bounding box center [680, 392] width 5 height 5
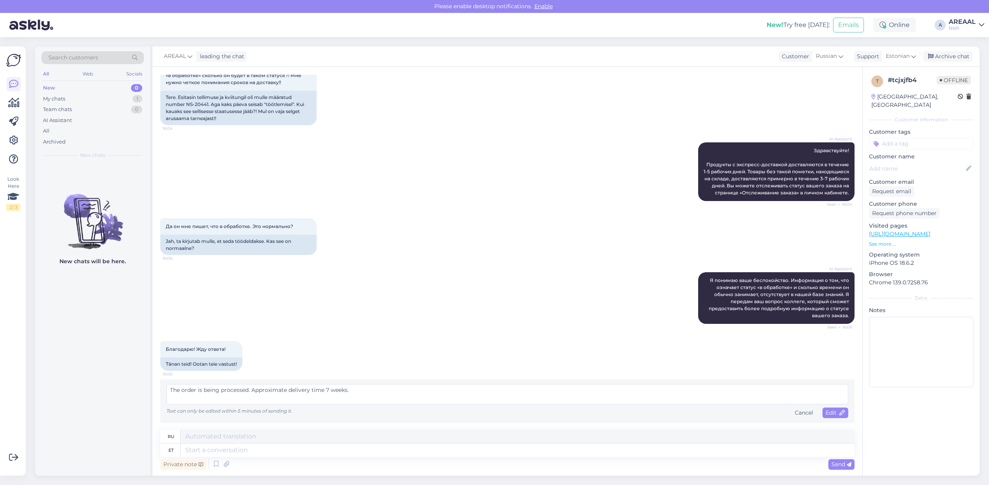
click at [341, 391] on textarea "The order is being processed. Approximate delivery time 7 weeks." at bounding box center [508, 394] width 682 height 20
type textarea "The order is being processed. Approximate delivery time 7 days."
click at [826, 410] on span "Edit" at bounding box center [836, 412] width 20 height 7
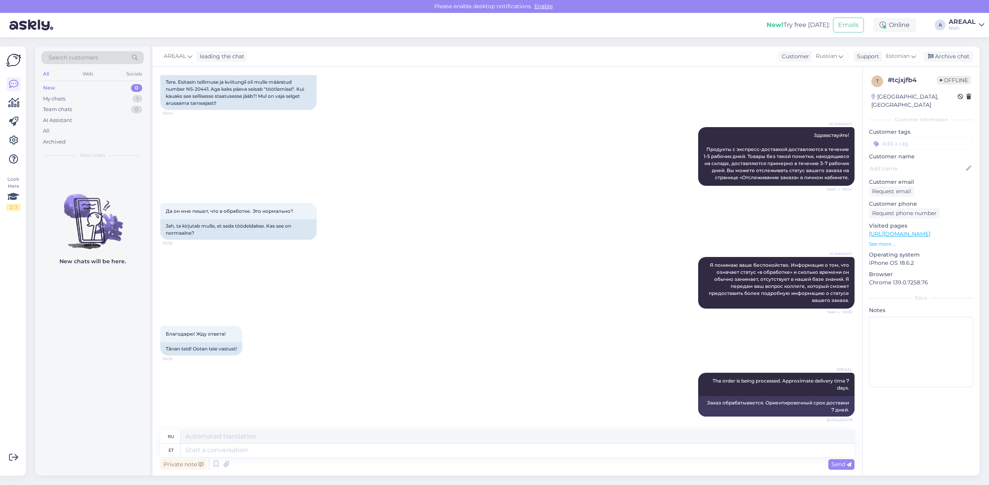
scroll to position [87, 0]
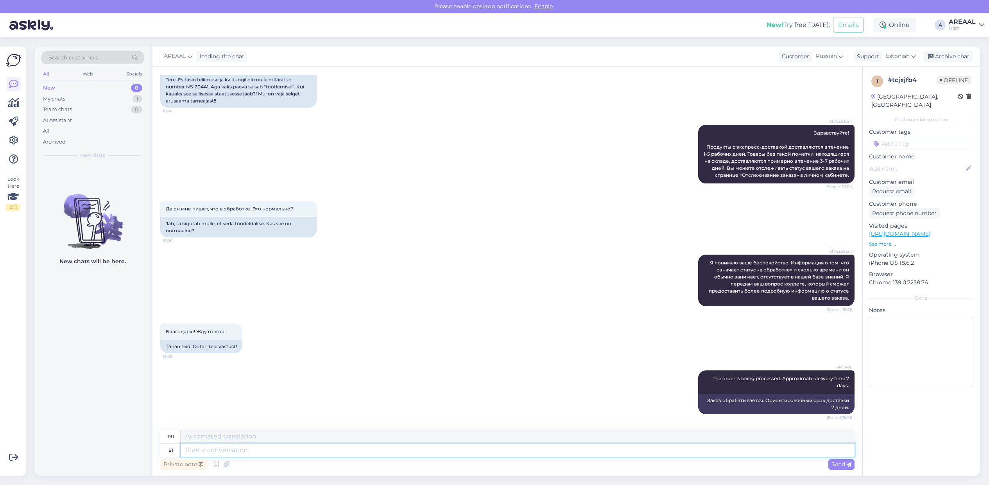
click at [795, 450] on textarea at bounding box center [518, 449] width 674 height 13
click at [481, 188] on div "AI Assistant Здравствуйте! Продукты с экспресс-доставкой доставляются в течение…" at bounding box center [507, 154] width 694 height 76
click at [132, 97] on div "My chats 1" at bounding box center [92, 98] width 102 height 11
click at [96, 188] on div "The order is being processed. Approximate delivery time 7 days." at bounding box center [100, 183] width 89 height 14
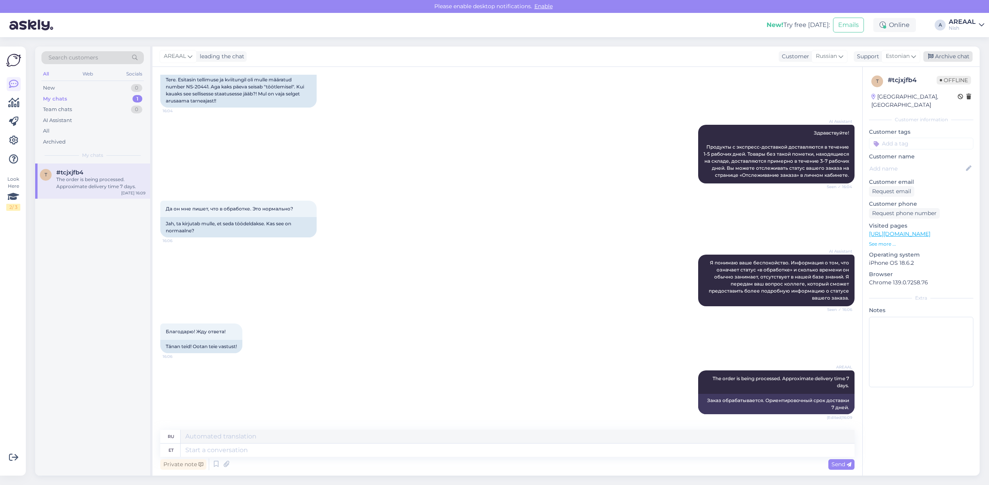
click at [962, 54] on div "Archive chat" at bounding box center [948, 56] width 49 height 11
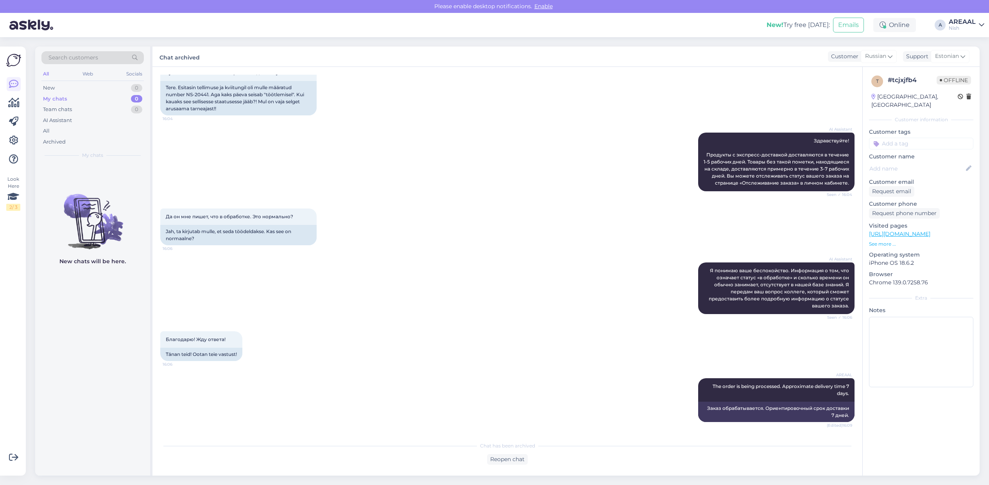
click at [460, 199] on div "AI Assistant Здравствуйте! Продукты с экспресс-доставкой доставляются в течение…" at bounding box center [507, 162] width 694 height 76
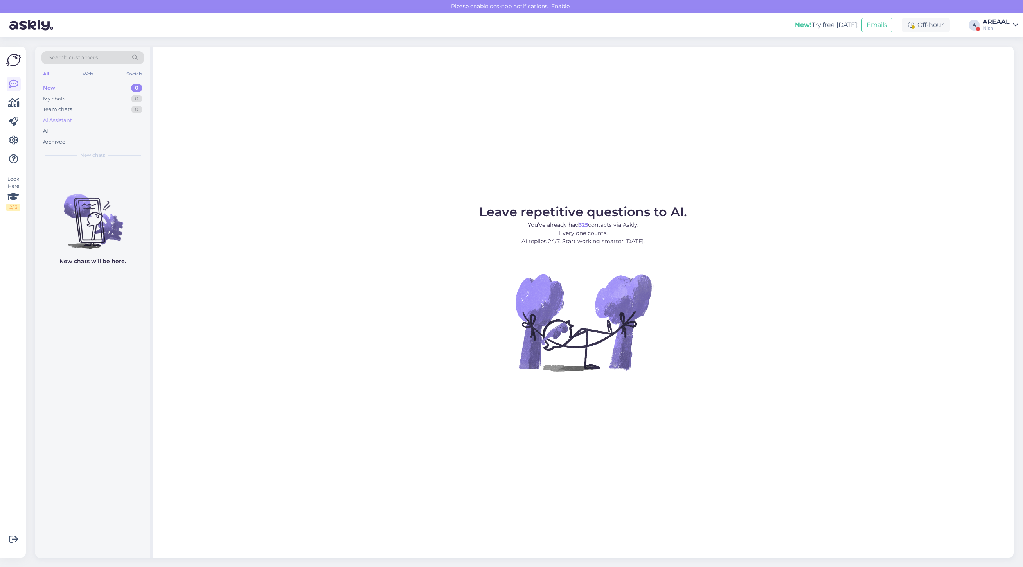
click at [78, 125] on div "AI Assistant" at bounding box center [92, 120] width 102 height 11
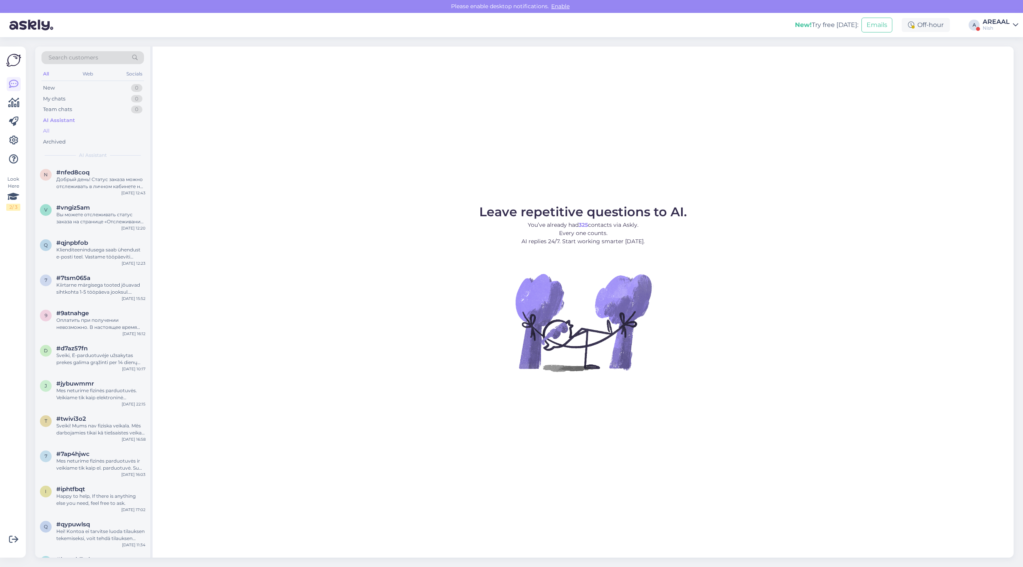
click at [81, 126] on div "All" at bounding box center [92, 131] width 102 height 11
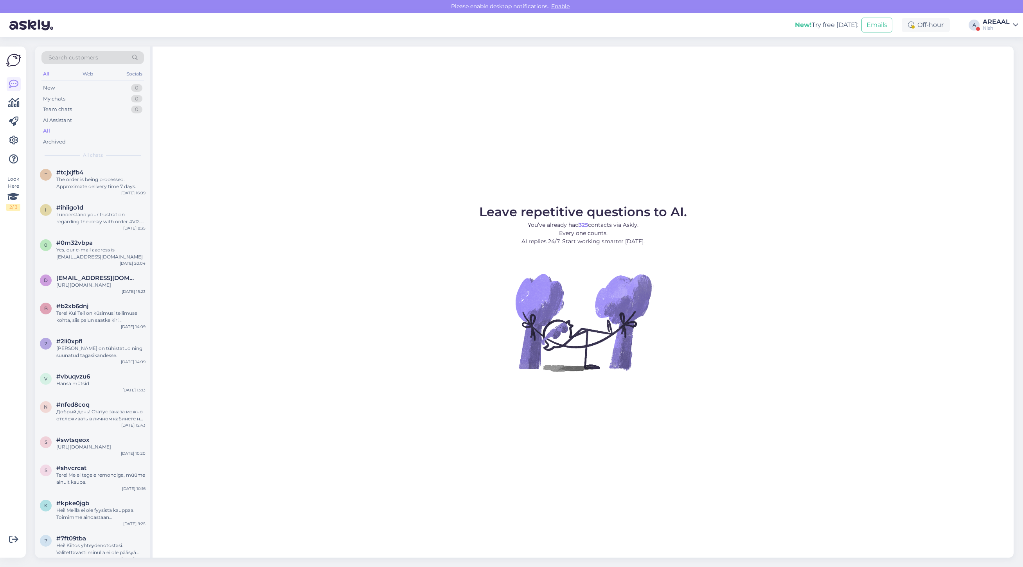
click at [995, 19] on div "AREAAL" at bounding box center [995, 22] width 27 height 6
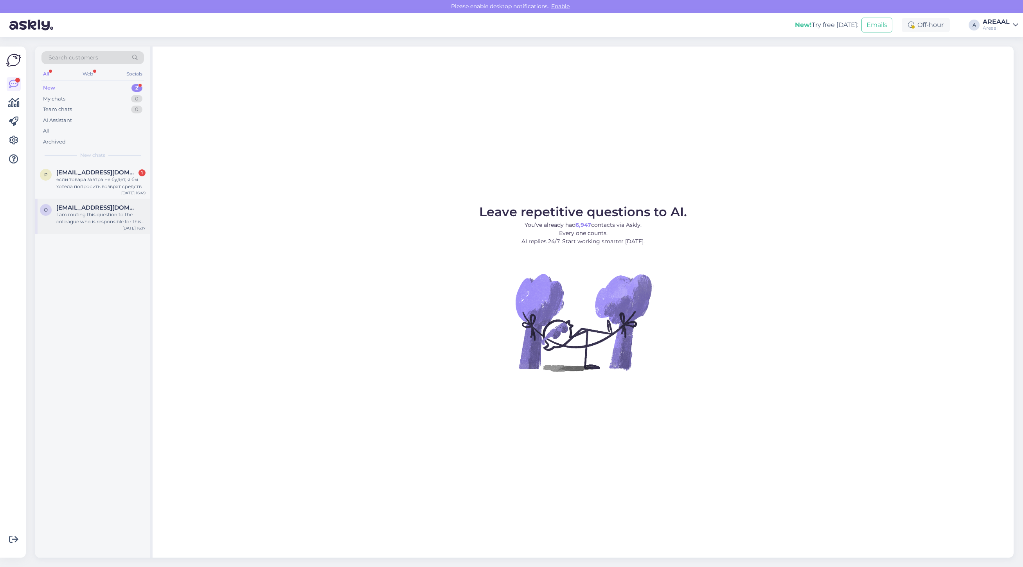
click at [112, 217] on div "I am routing this question to the colleague who is responsible for this topic. …" at bounding box center [100, 218] width 89 height 14
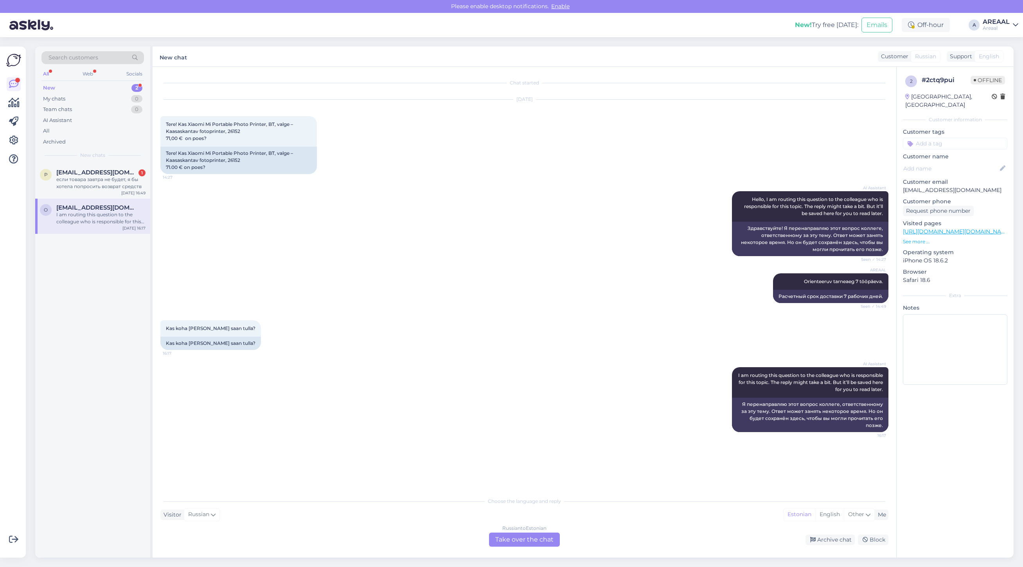
click at [501, 540] on div "Russian to Estonian Take over the chat" at bounding box center [524, 540] width 71 height 14
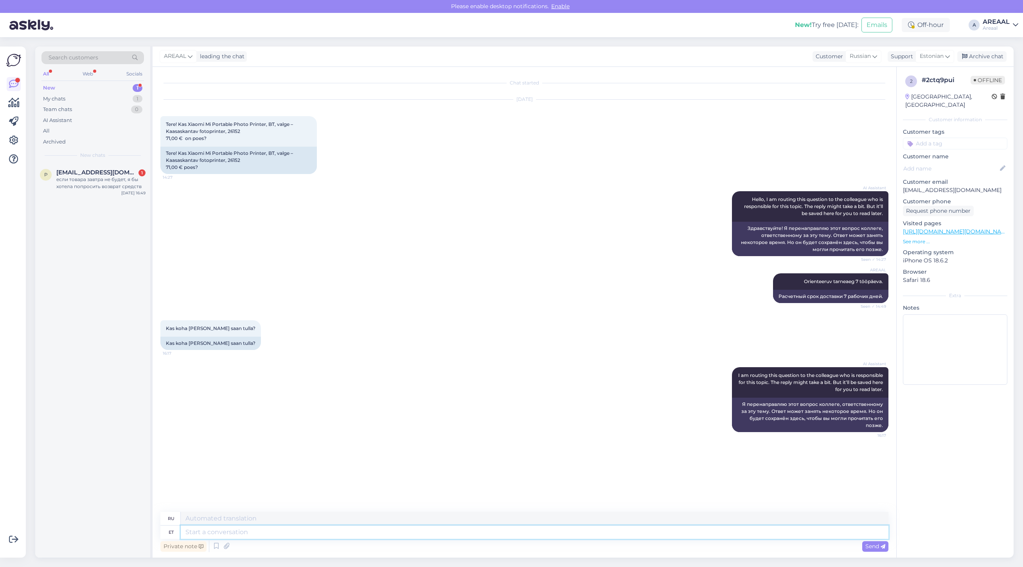
click at [499, 538] on textarea at bounding box center [534, 532] width 707 height 13
type textarea "Kahjuks m"
type textarea "К сожалению"
type textarea "Kahjuks meil ei"
type textarea "К сожалению, у нас есть"
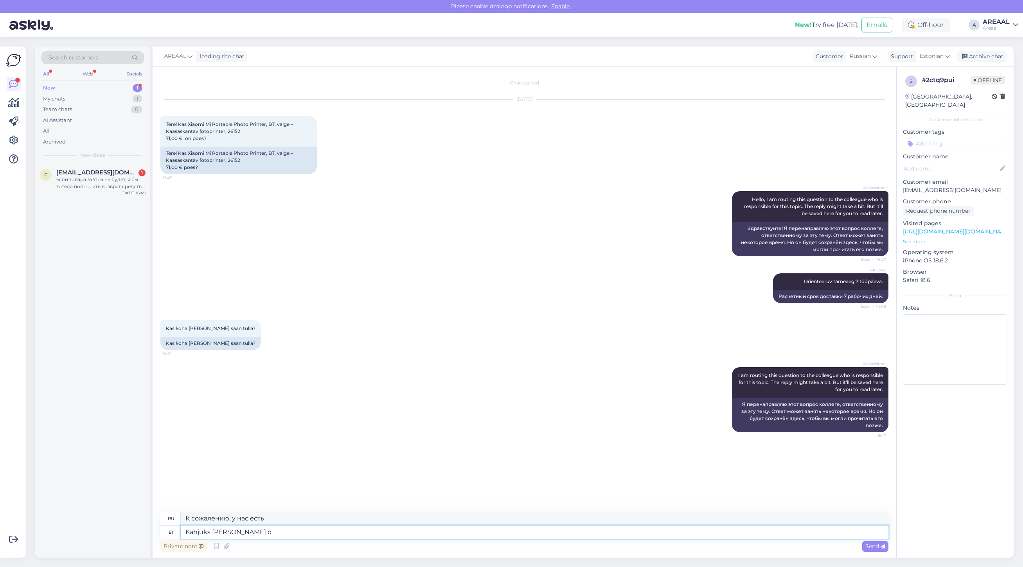
type textarea "Kahjuks meil ei ol"
type textarea "К сожалению, мы не"
type textarea "Kahjuks meil ei ole fü"
type textarea "К сожалению, у нас нет"
type textarea "Kahjuks meil ei ole füüsilist pood"
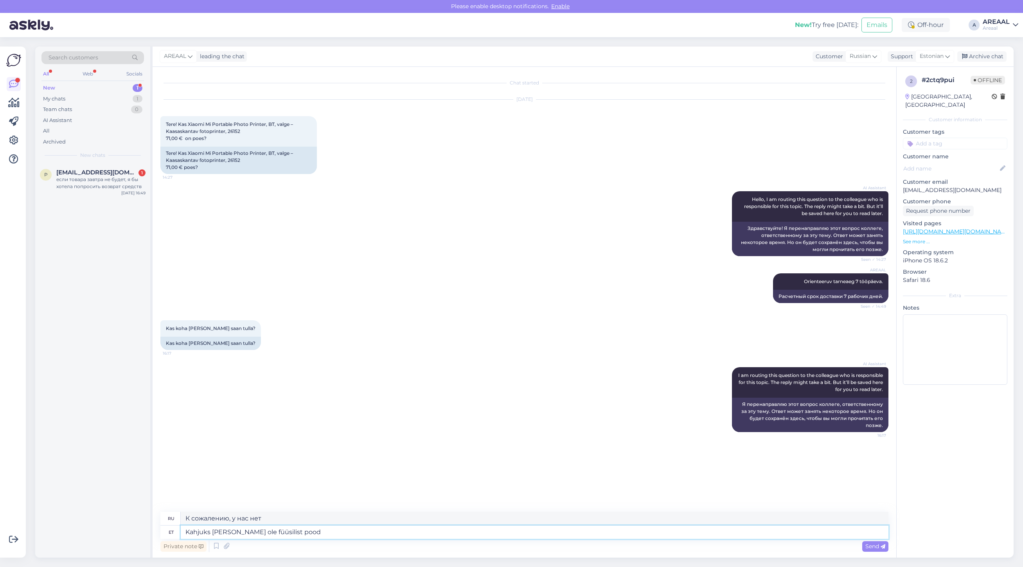
type textarea "К сожалению, у нас нет физического"
type textarea "Kahjuks meil ei ole füüsilist poodi, vab"
type textarea "К сожалению, у нас нет физического магазина,"
type textarea "Kahjuks meil ei ole füüsilist poodi, vabandame."
type textarea "К сожалению, у нас нет физического магазина, приносим извинения."
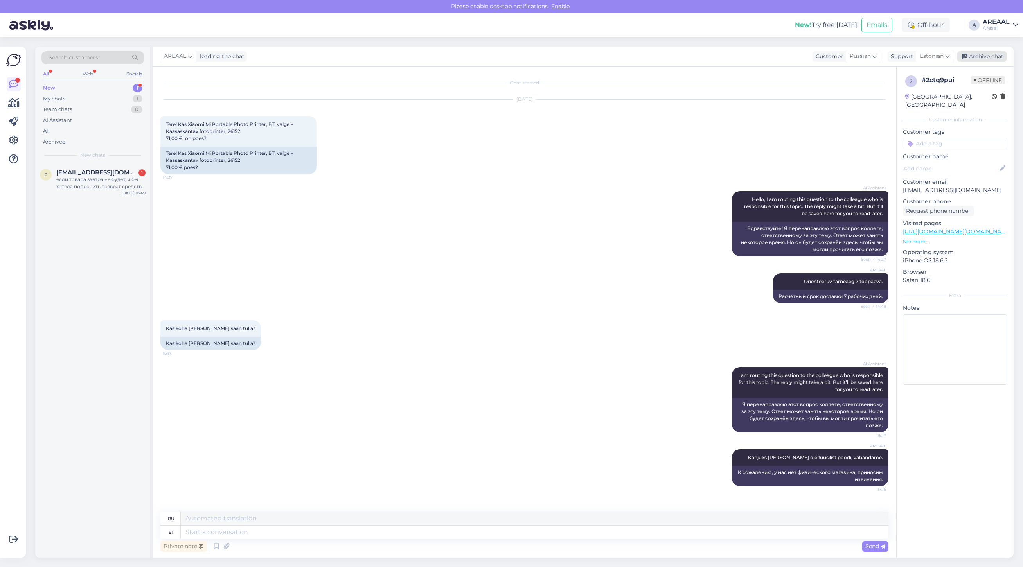
click at [980, 59] on div "Archive chat" at bounding box center [981, 56] width 49 height 11
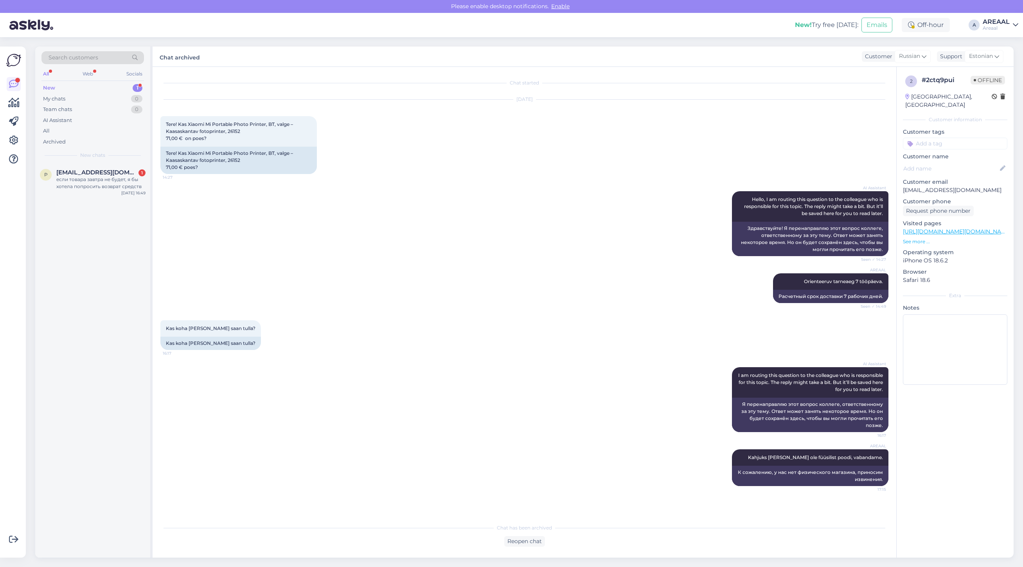
click at [413, 299] on div "AREAAL Orienteeruv tarneaeg 7 tööpäeva. Seen ✓ 14:49 Расчетный срок доставки 7 …" at bounding box center [524, 288] width 728 height 47
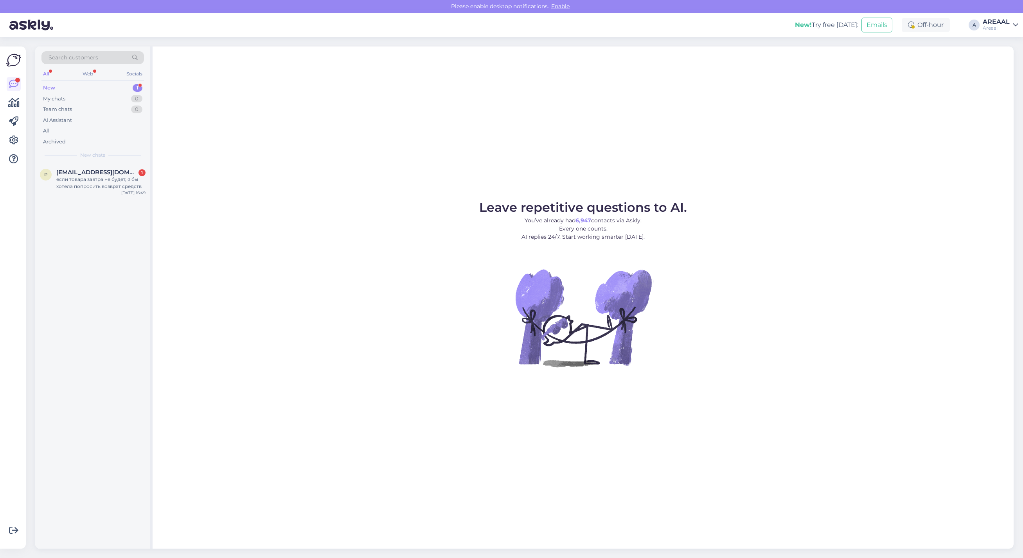
click at [454, 154] on div "Leave repetitive questions to AI. You’ve already had 6,947 contacts via Askly. …" at bounding box center [583, 298] width 861 height 502
